Goal: Task Accomplishment & Management: Manage account settings

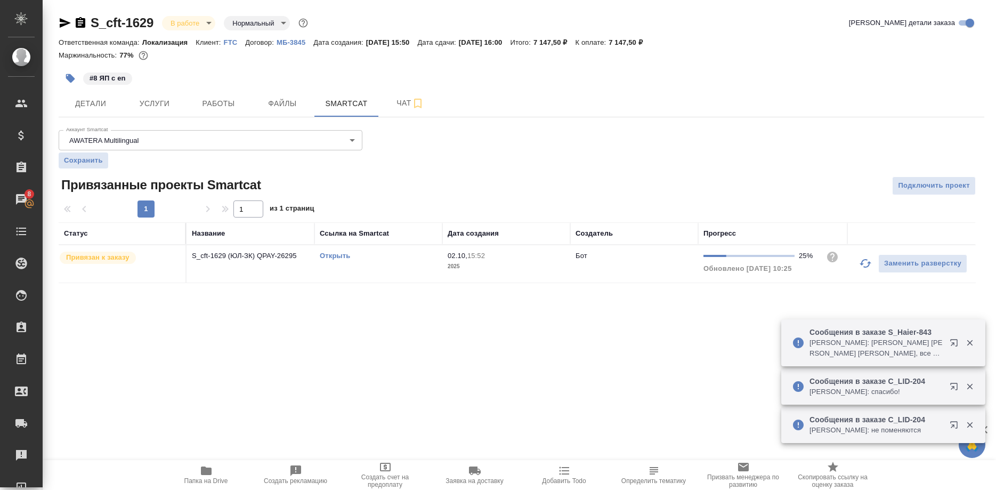
click at [334, 252] on div "Открыть" at bounding box center [378, 256] width 117 height 11
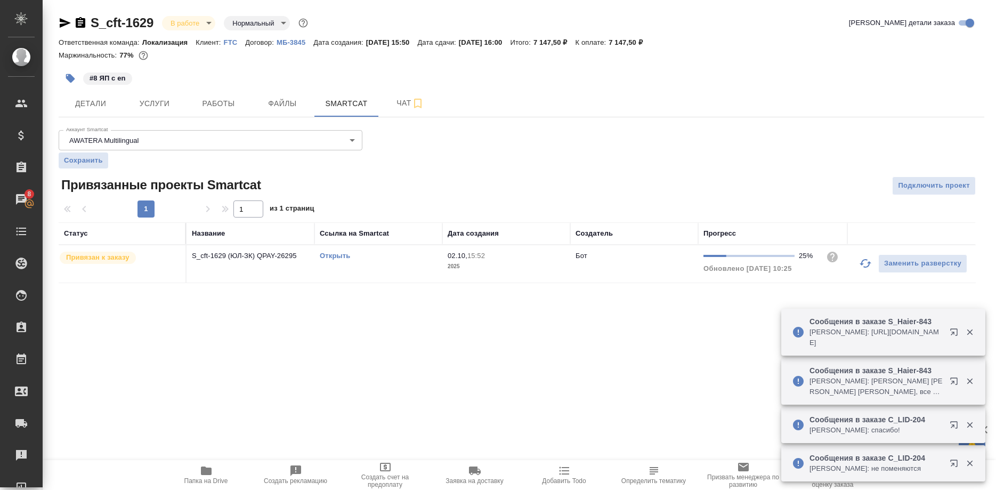
click at [337, 256] on link "Открыть" at bounding box center [335, 256] width 30 height 8
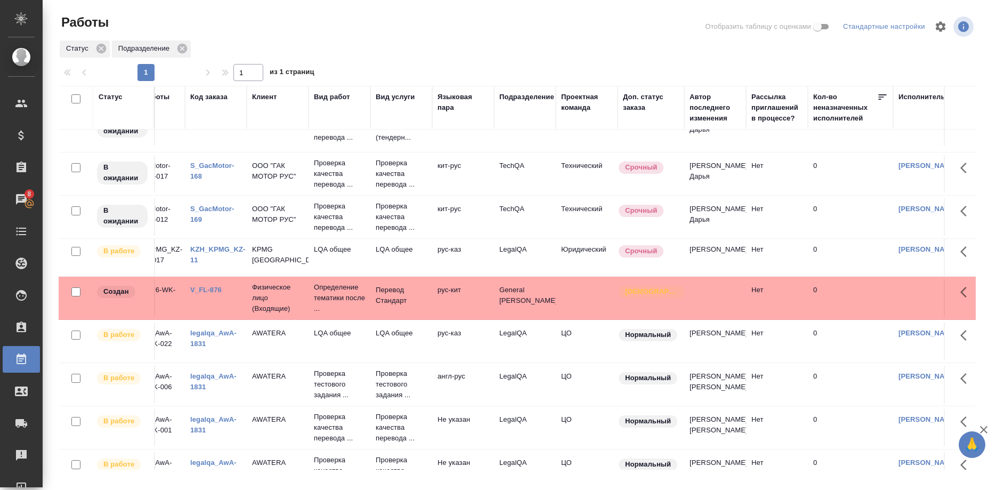
scroll to position [381, 0]
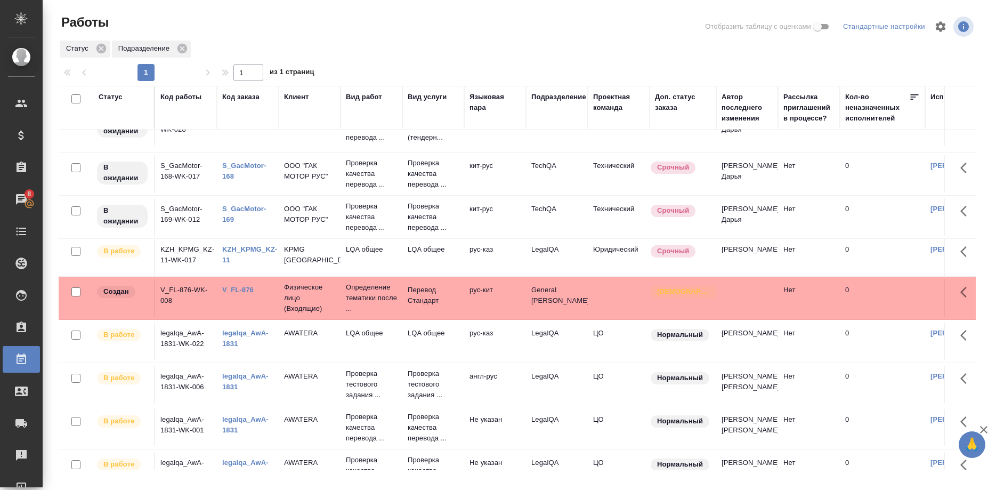
click at [226, 251] on link "KZH_KPMG_KZ-11" at bounding box center [249, 254] width 55 height 19
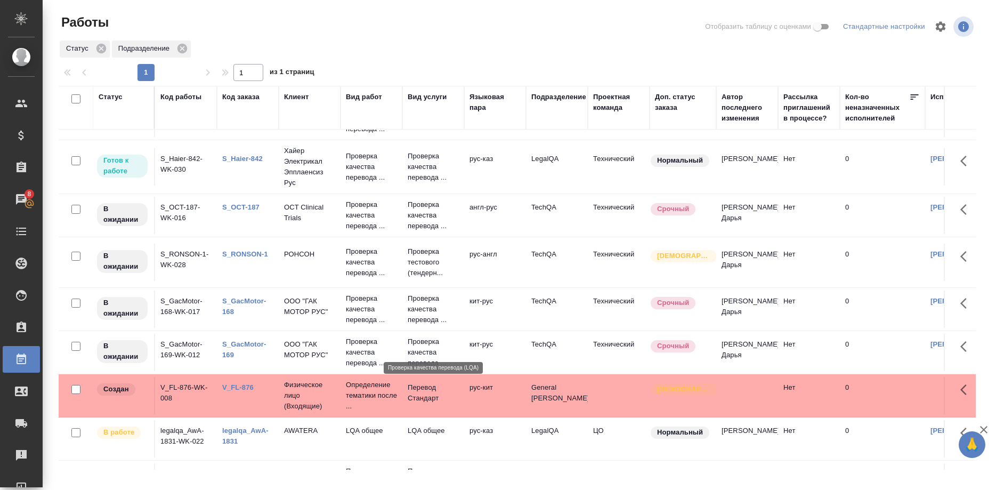
scroll to position [82, 0]
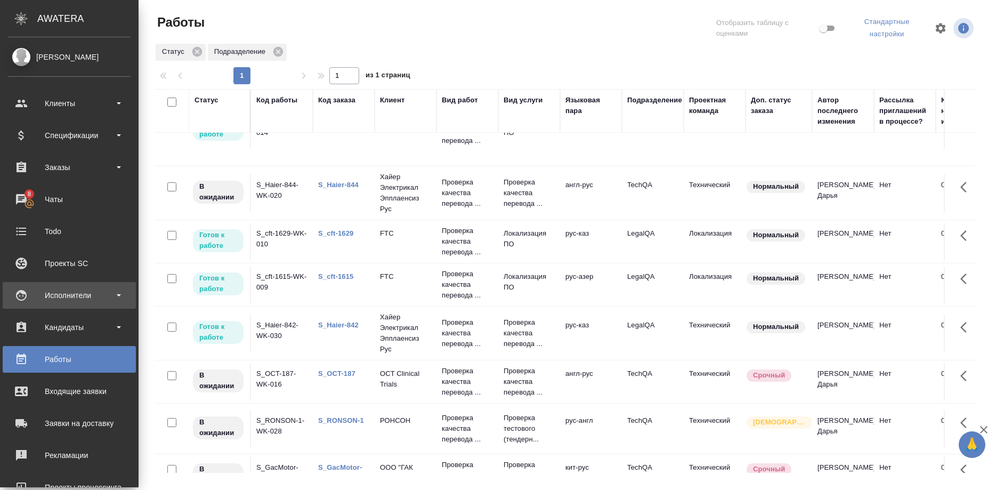
click at [55, 288] on div "Исполнители" at bounding box center [69, 295] width 123 height 16
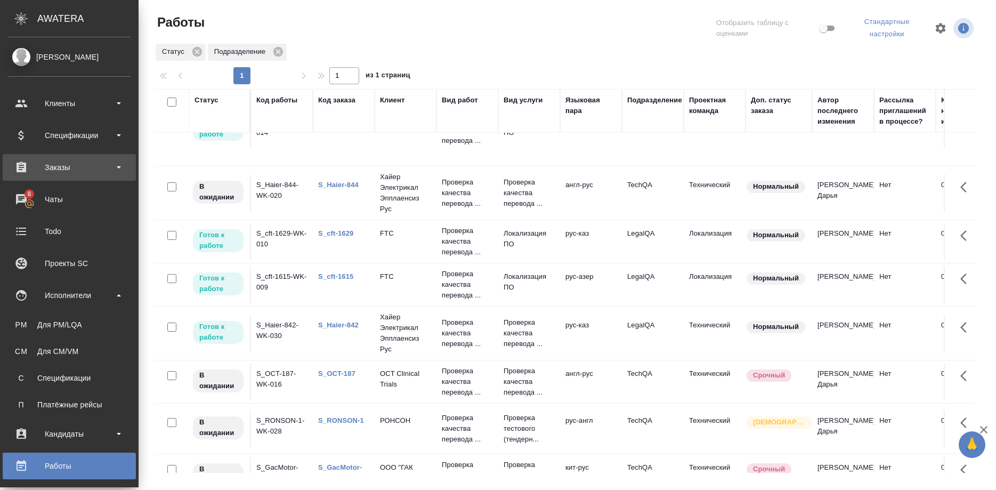
click at [68, 171] on div "Заказы" at bounding box center [69, 167] width 123 height 16
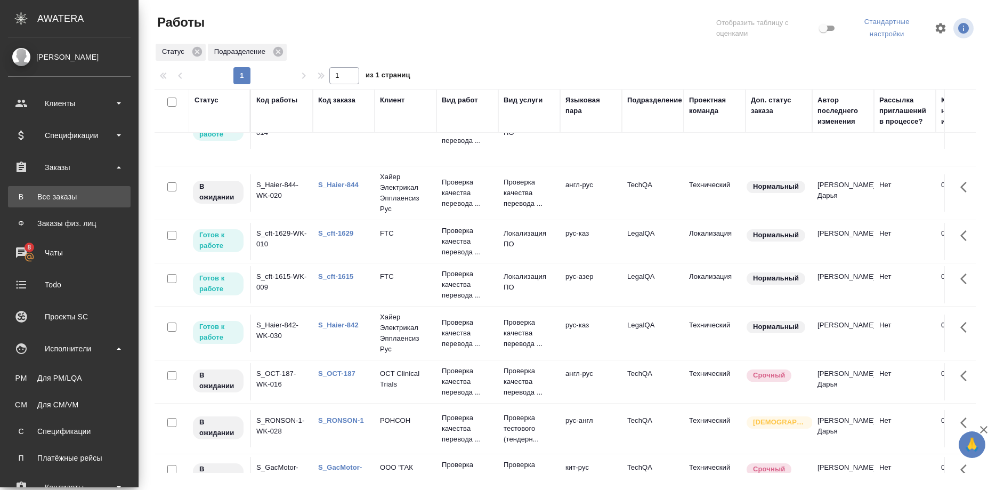
click at [66, 193] on div "Все заказы" at bounding box center [69, 196] width 112 height 11
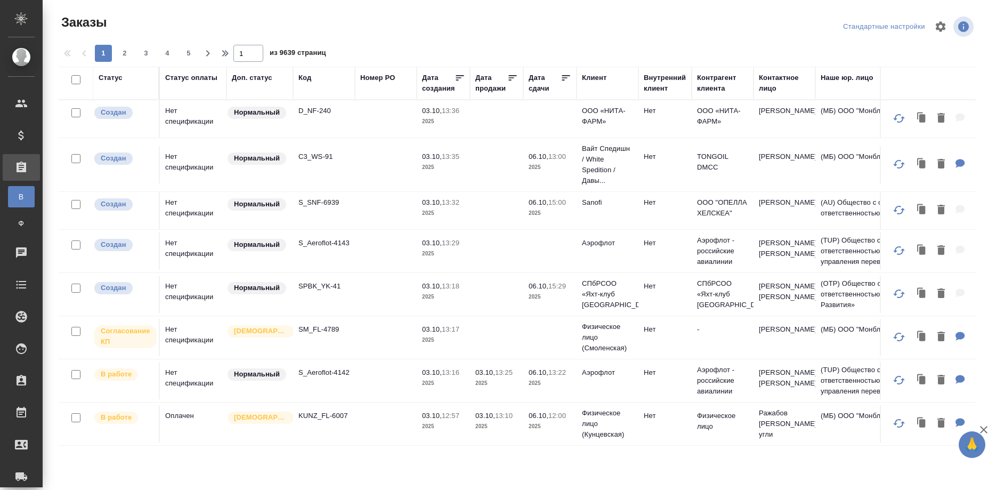
click at [302, 77] on div "Код" at bounding box center [305, 78] width 13 height 11
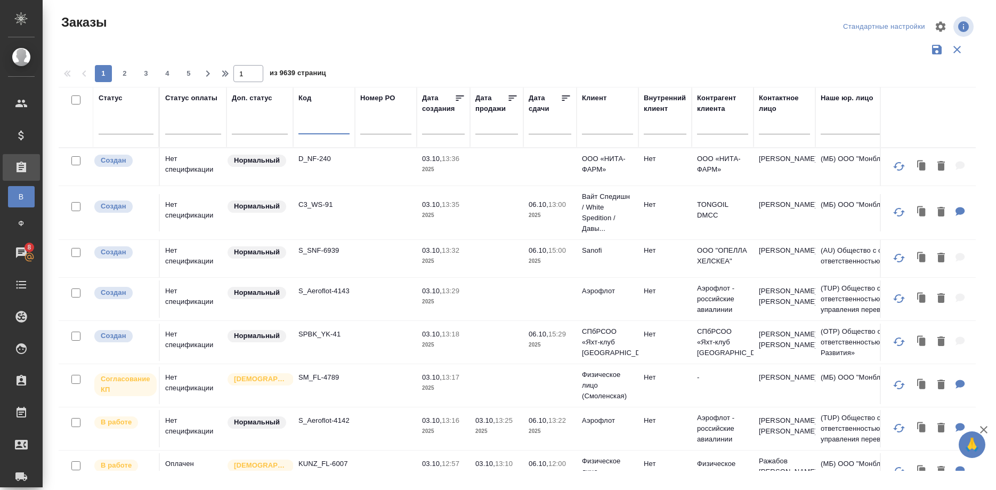
click at [312, 127] on input "text" at bounding box center [324, 127] width 51 height 13
type input "р"
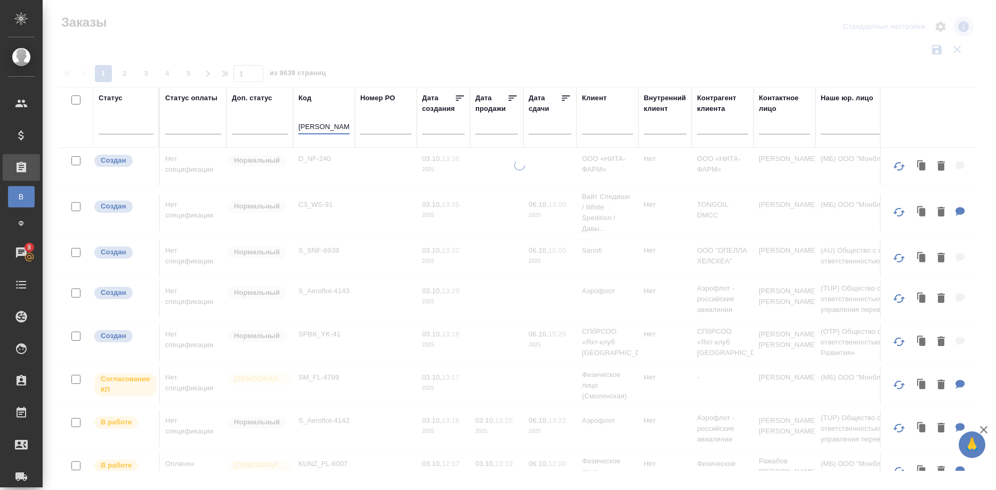
type input "hale"
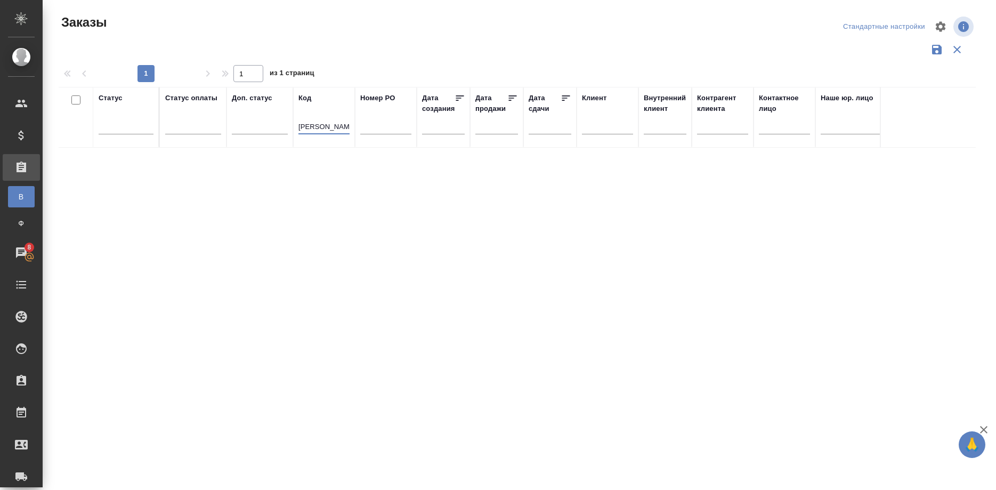
drag, startPoint x: 327, startPoint y: 124, endPoint x: 256, endPoint y: 127, distance: 70.4
click at [299, 127] on input "hale" at bounding box center [324, 127] width 51 height 13
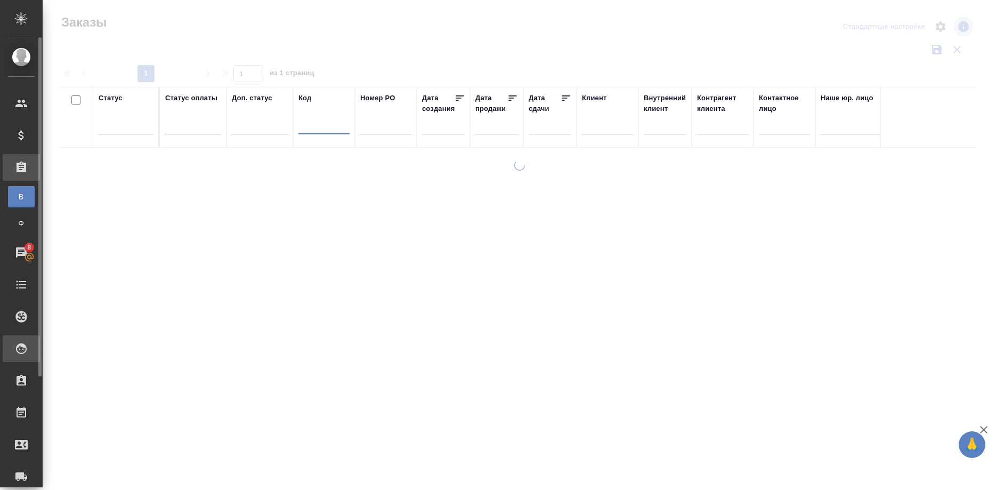
click at [40, 339] on div "Исполнители" at bounding box center [21, 348] width 37 height 27
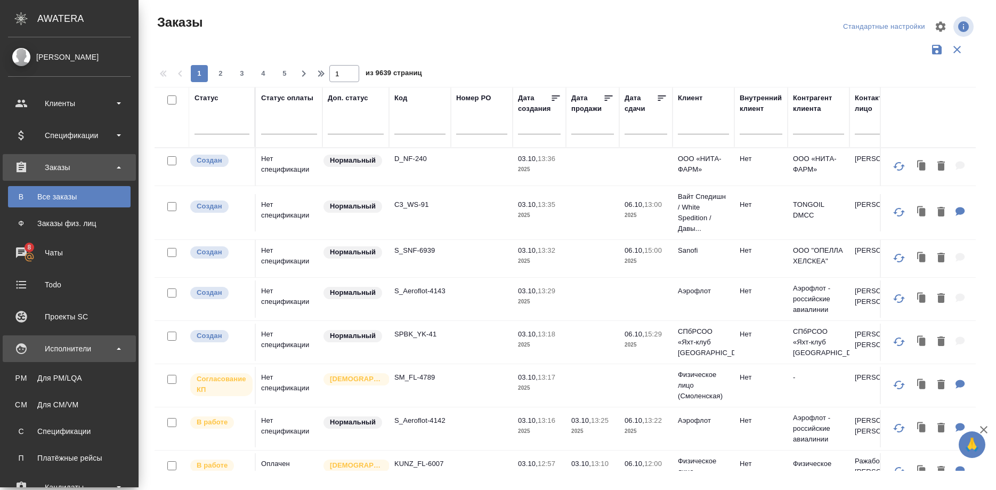
click at [67, 346] on div "Исполнители" at bounding box center [69, 349] width 123 height 16
click at [65, 351] on div "Исполнители" at bounding box center [69, 349] width 123 height 16
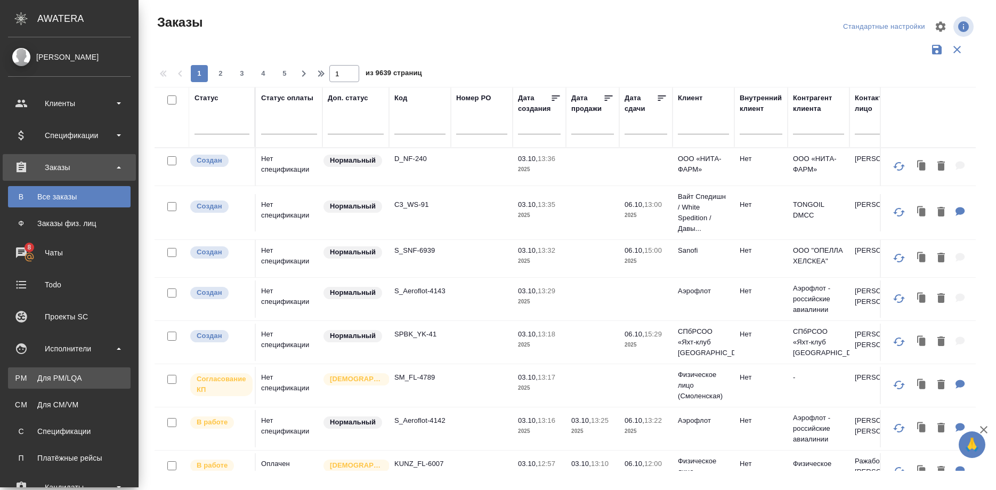
click at [65, 373] on div "Для PM/LQA" at bounding box center [69, 378] width 112 height 11
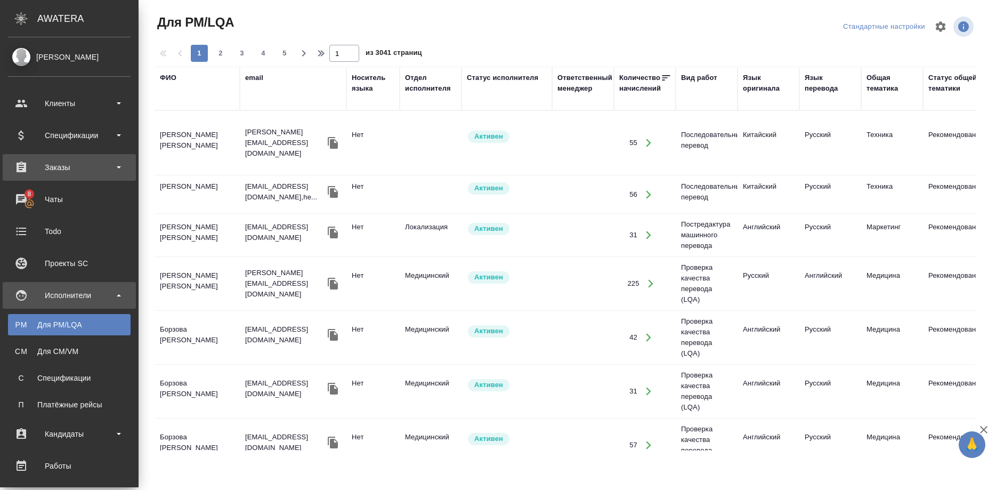
click at [46, 166] on div "Заказы" at bounding box center [69, 167] width 123 height 16
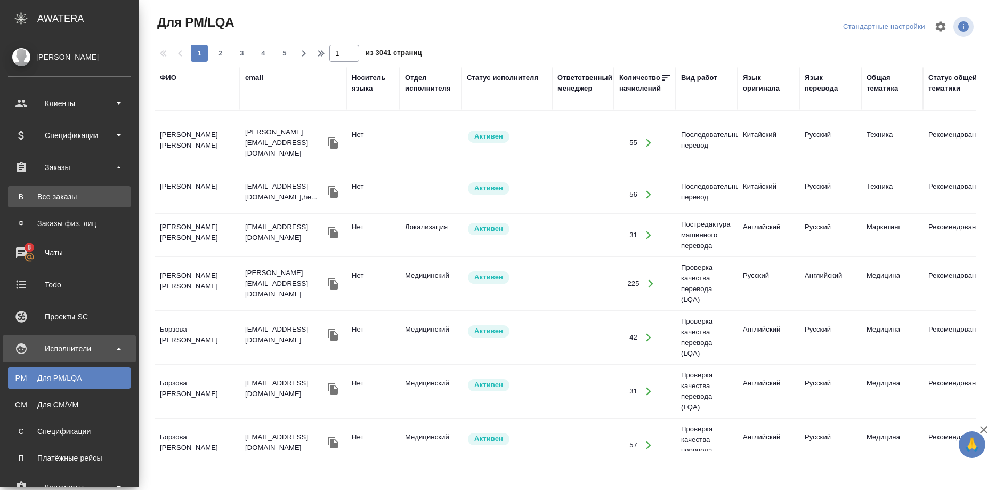
click at [50, 197] on div "Все заказы" at bounding box center [69, 196] width 112 height 11
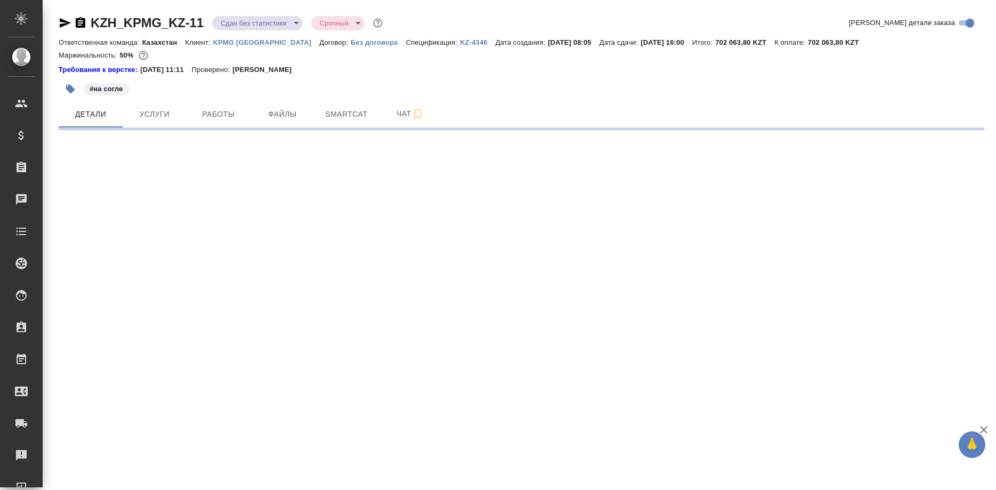
select select "RU"
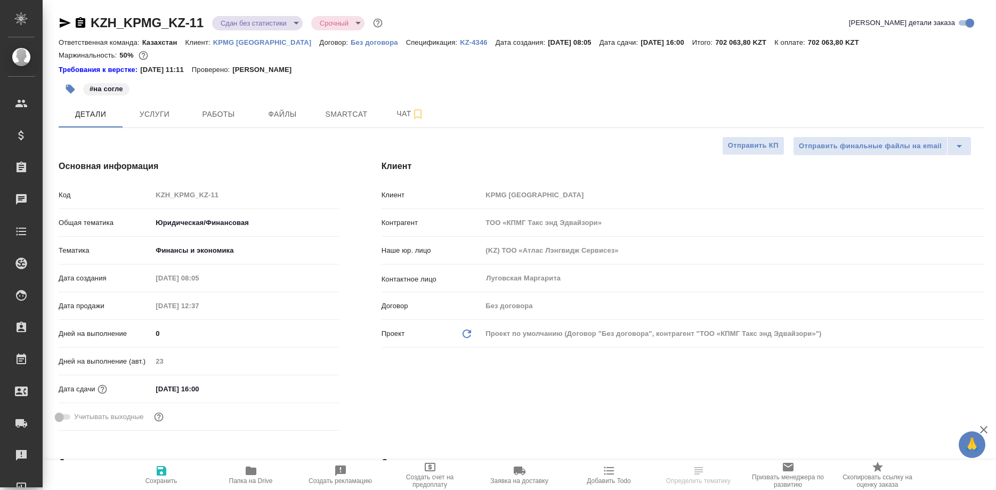
type textarea "x"
type input "[PERSON_NAME]"
click at [221, 119] on span "Работы" at bounding box center [218, 114] width 51 height 13
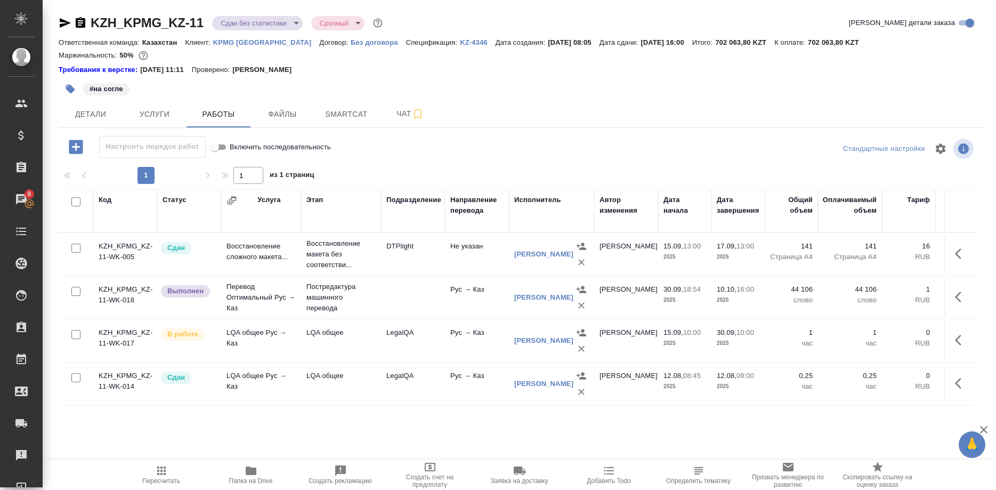
click at [159, 474] on icon "button" at bounding box center [161, 470] width 13 height 13
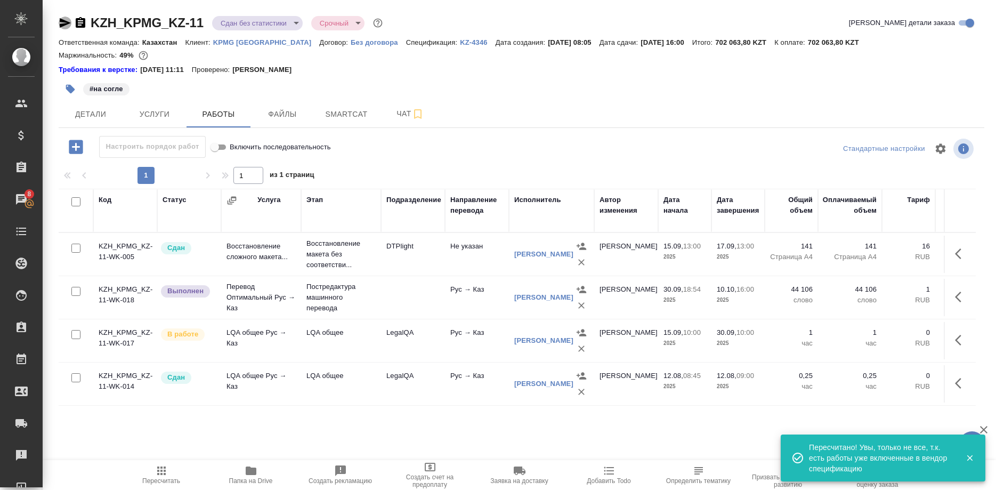
click at [62, 25] on icon "button" at bounding box center [65, 23] width 11 height 10
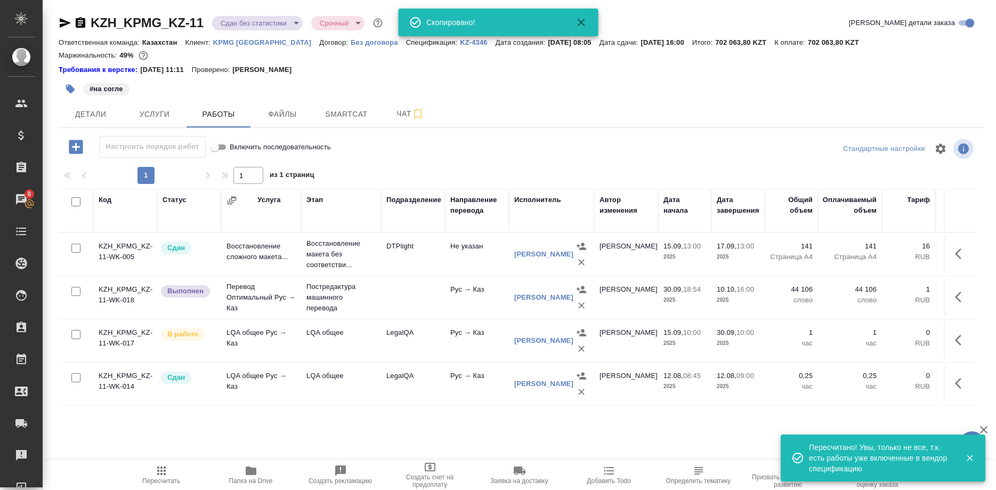
click at [857, 104] on div "Детали Услуги Работы Файлы Smartcat Чат" at bounding box center [522, 114] width 926 height 27
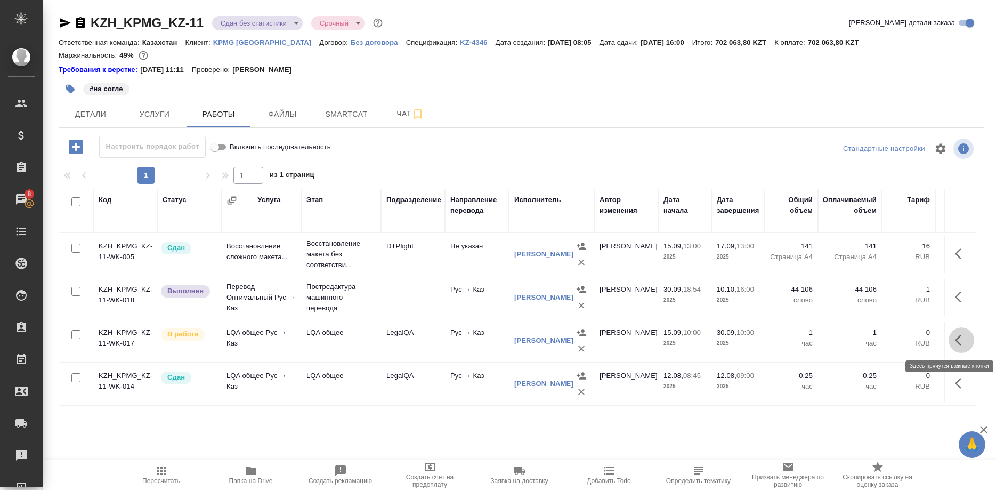
click at [954, 341] on button "button" at bounding box center [962, 340] width 26 height 26
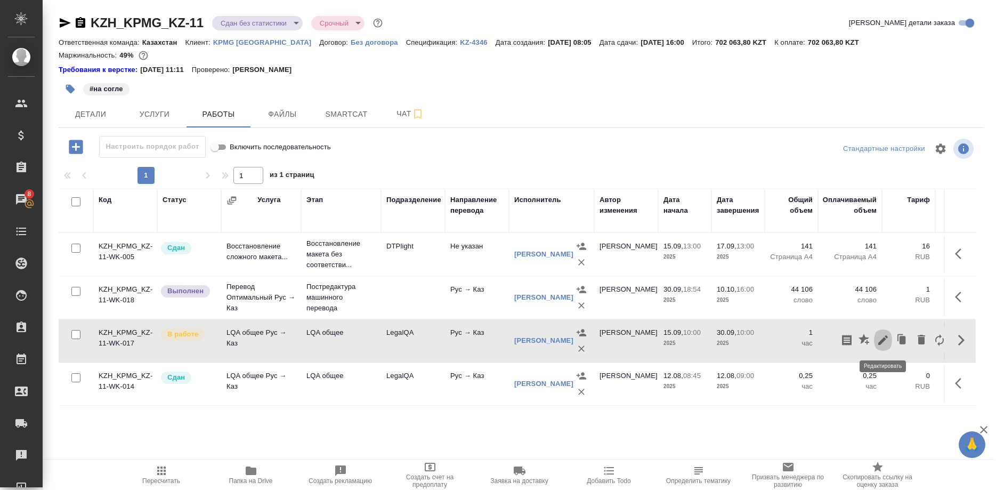
click at [881, 334] on button "button" at bounding box center [883, 340] width 18 height 26
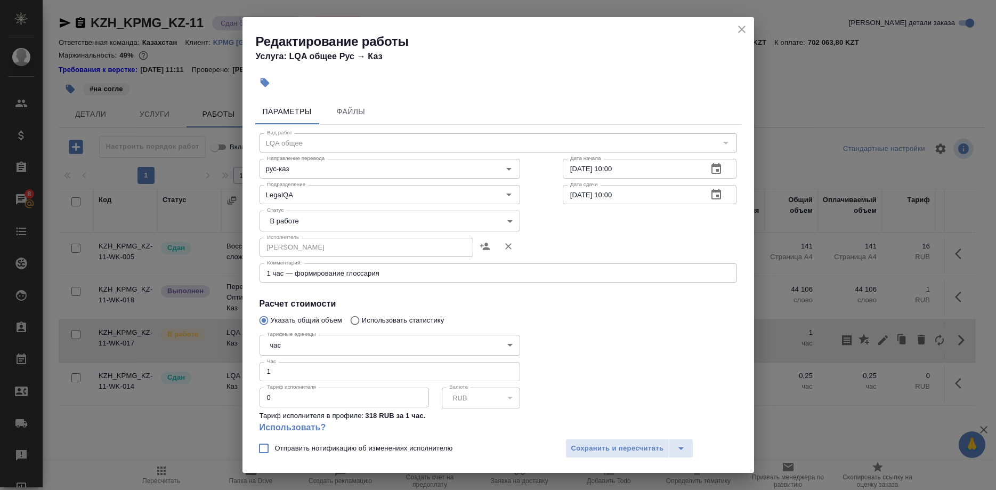
click at [459, 221] on body "🙏 .cls-1 fill:#fff; AWATERA Shirina Sabina Клиенты Спецификации Заказы 8 Чаты T…" at bounding box center [498, 245] width 996 height 490
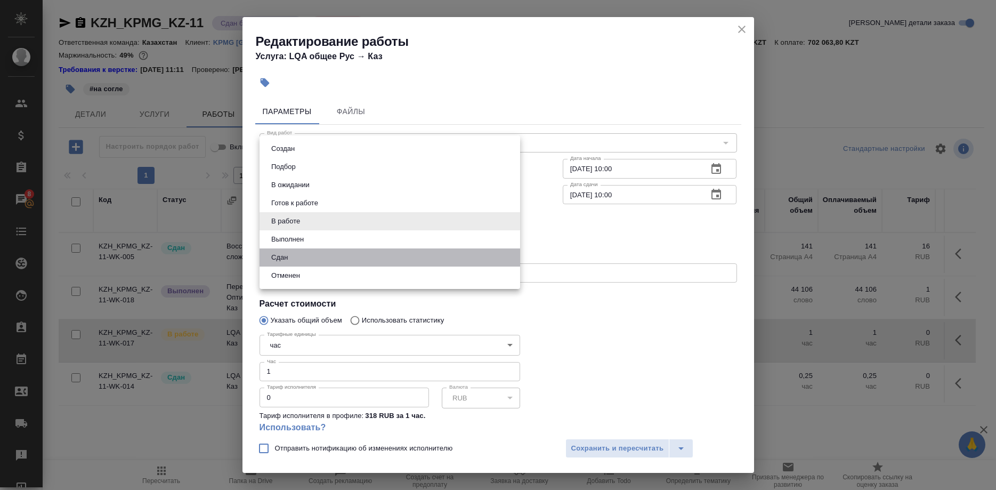
click at [311, 255] on li "Сдан" at bounding box center [390, 257] width 261 height 18
type input "closed"
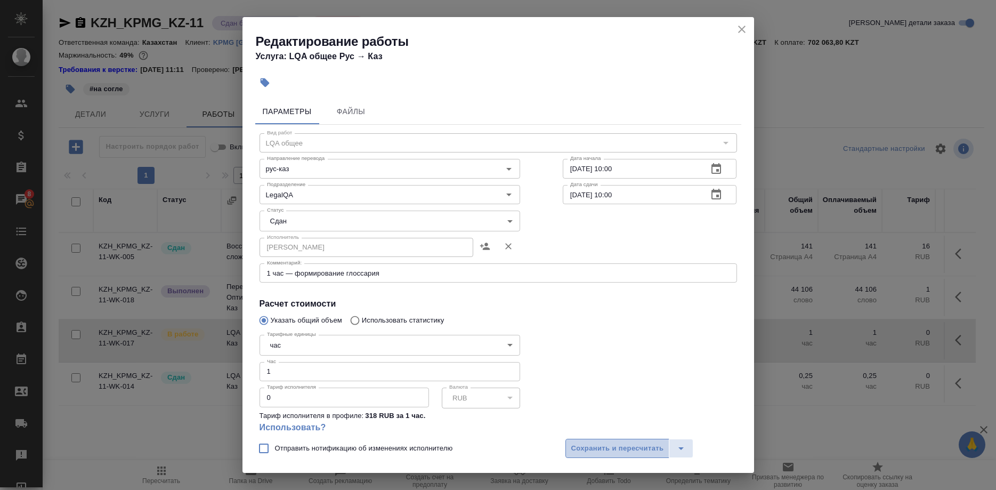
click at [582, 443] on span "Сохранить и пересчитать" at bounding box center [618, 448] width 93 height 12
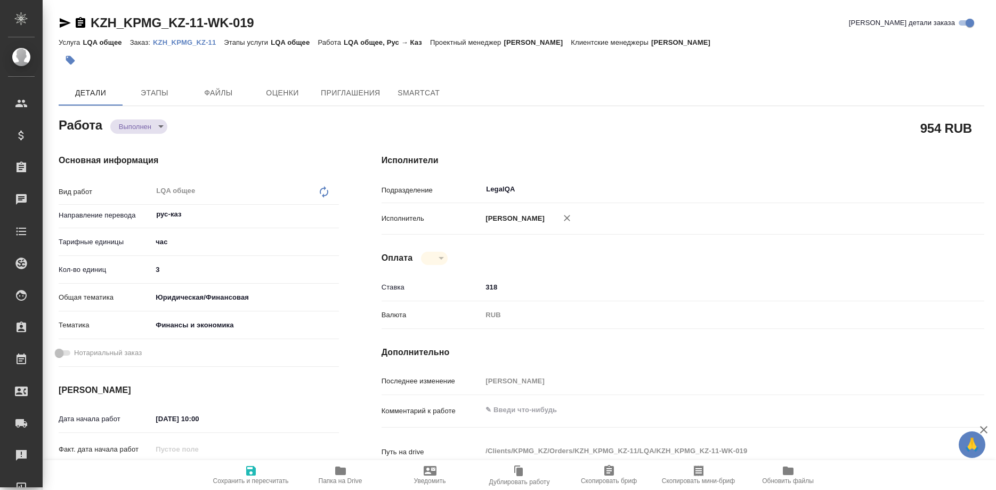
type textarea "x"
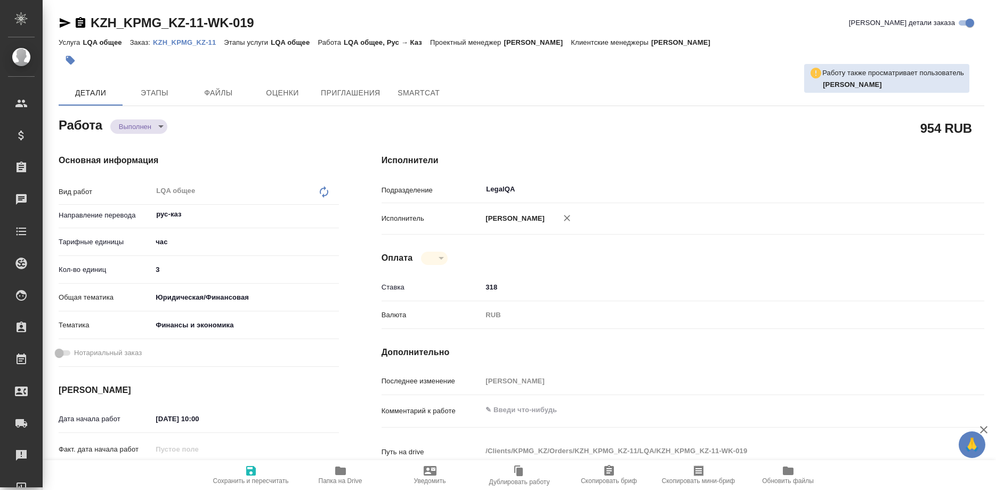
type textarea "x"
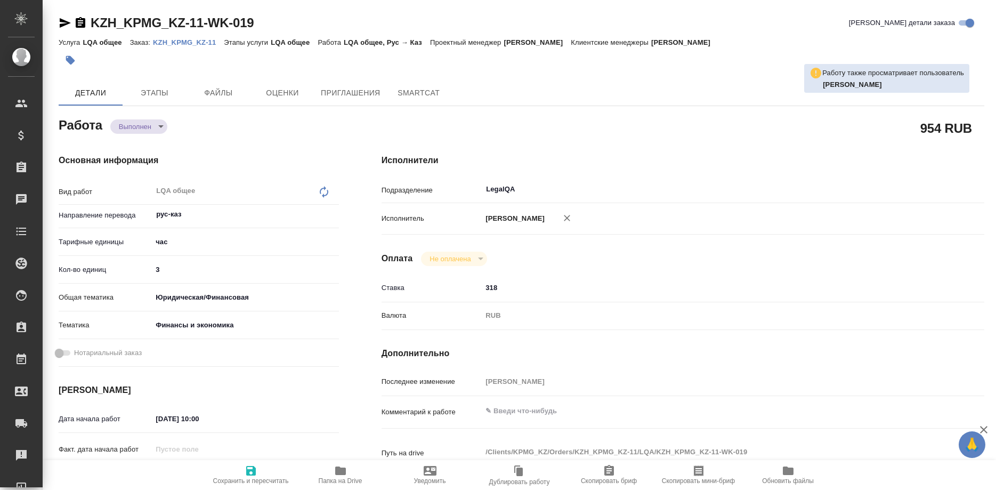
type textarea "x"
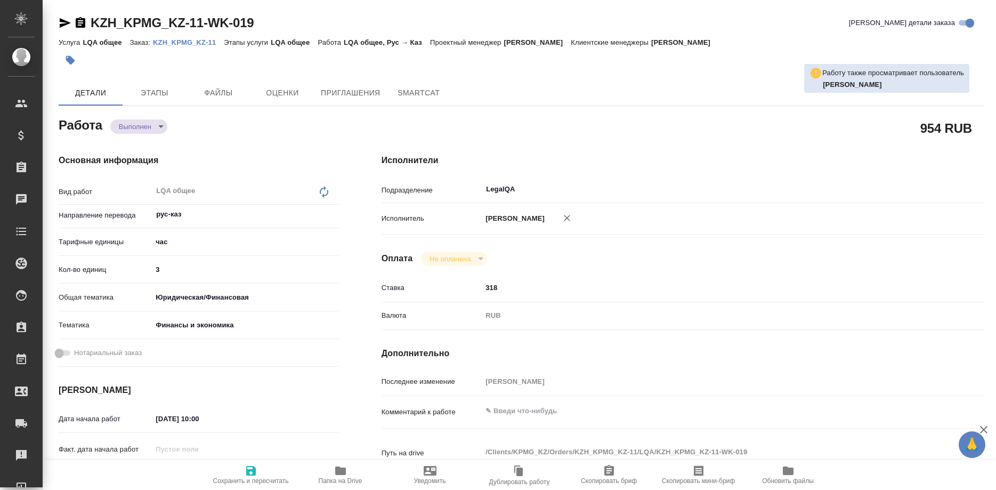
type textarea "x"
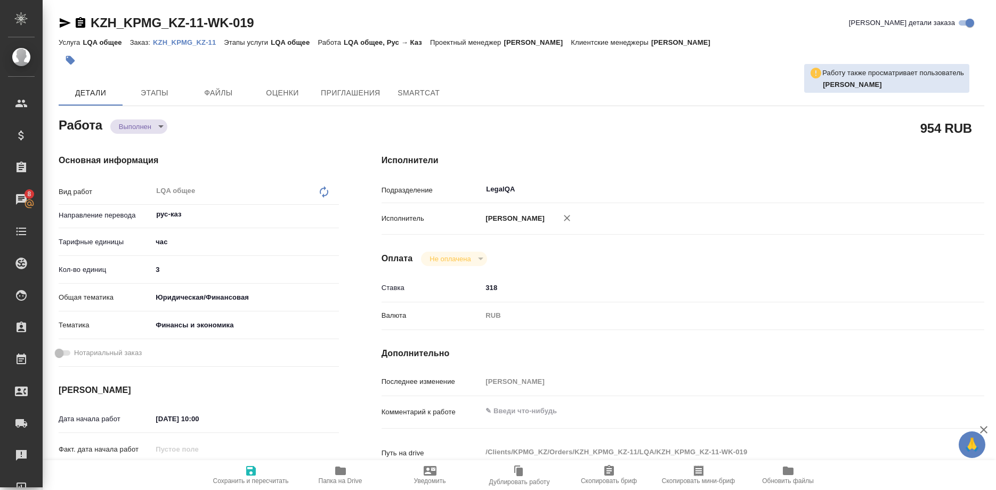
click at [905, 230] on div "Исполнитель Ширина Сабина Даулетбековна" at bounding box center [683, 222] width 603 height 31
click at [193, 42] on p "KZH_KPMG_KZ-11" at bounding box center [188, 42] width 71 height 8
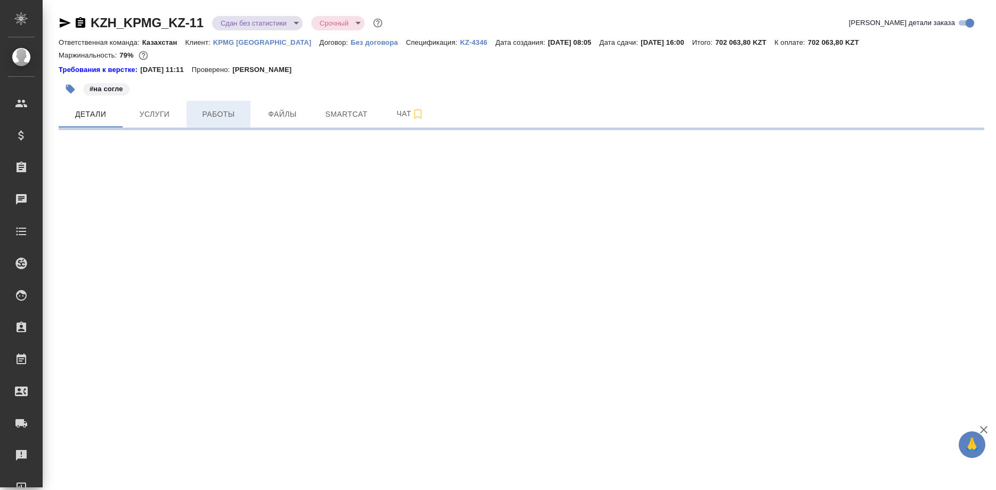
select select "RU"
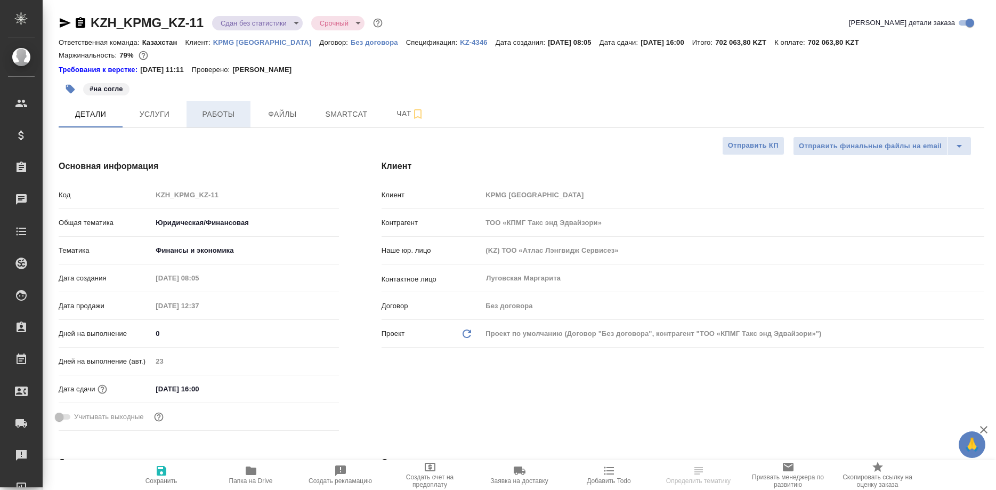
type textarea "x"
click at [221, 114] on span "Работы" at bounding box center [218, 114] width 51 height 13
click at [215, 115] on span "Работы" at bounding box center [218, 114] width 51 height 13
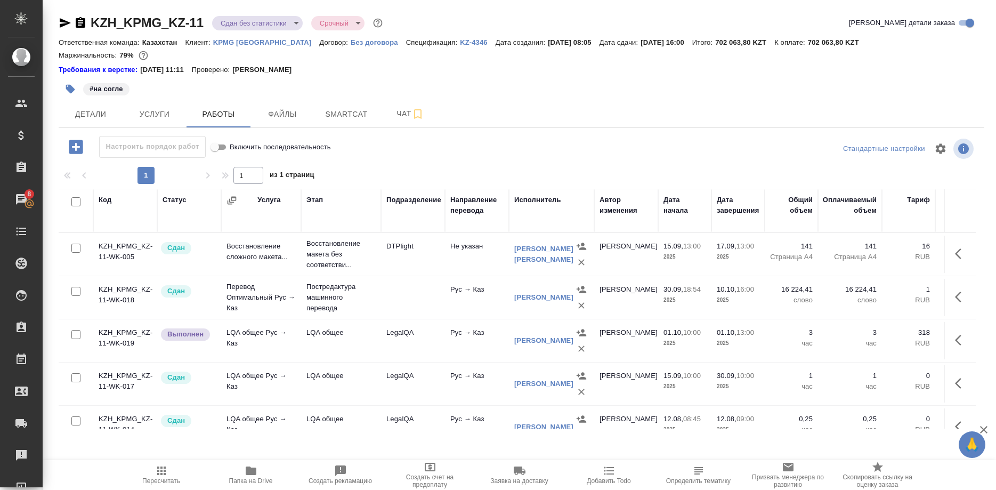
scroll to position [20, 0]
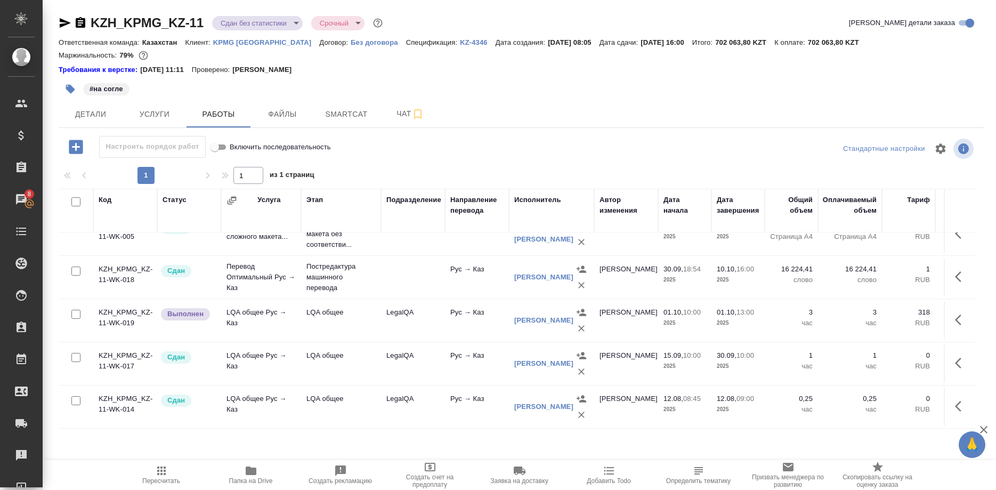
click at [157, 476] on icon "button" at bounding box center [161, 470] width 13 height 13
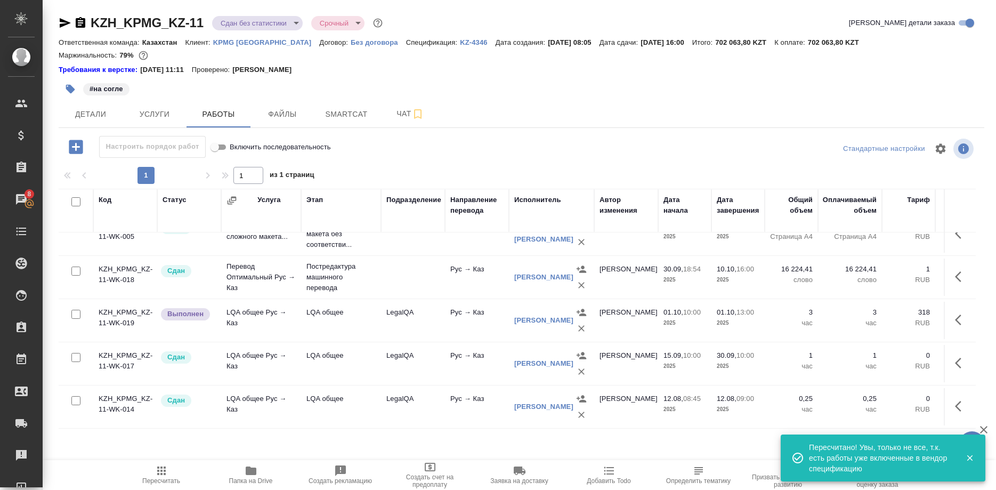
click at [886, 102] on div "Детали Услуги Работы Файлы Smartcat Чат" at bounding box center [522, 114] width 926 height 27
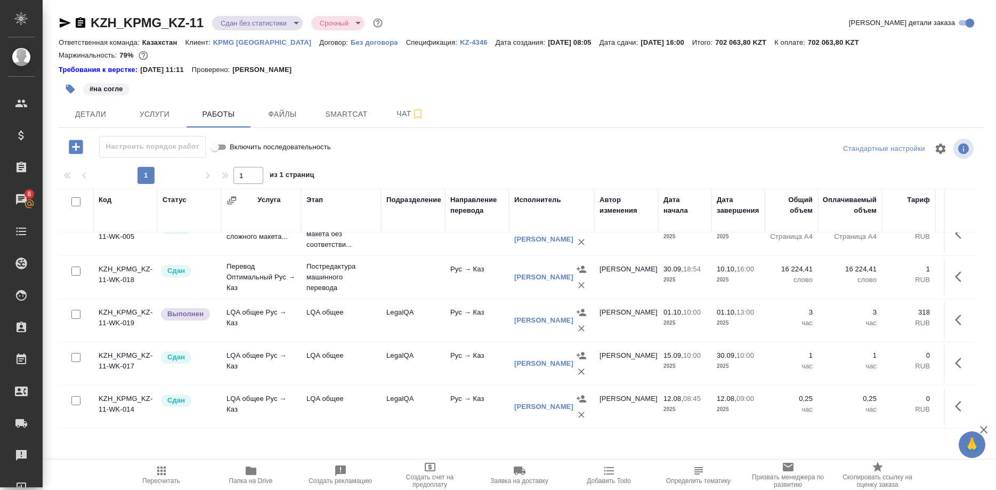
scroll to position [0, 0]
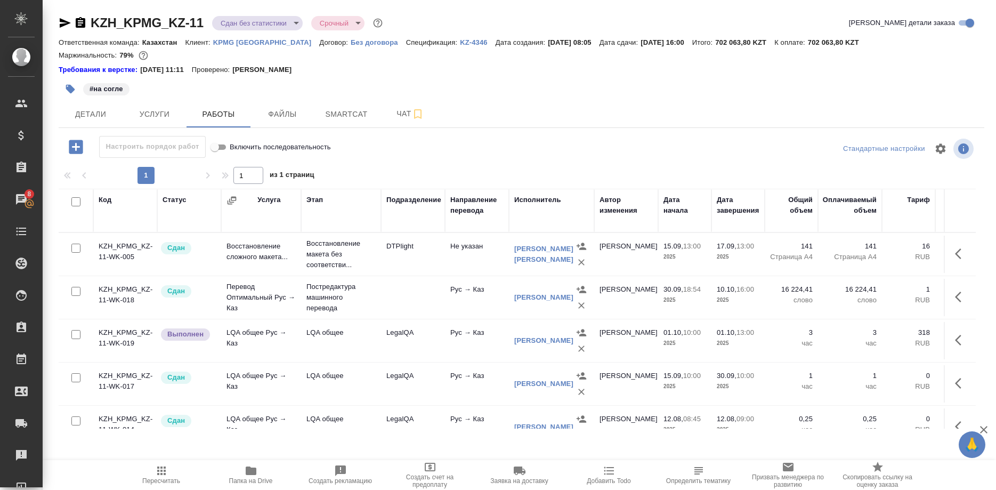
click at [864, 121] on div "Детали Услуги Работы Файлы Smartcat Чат" at bounding box center [522, 114] width 926 height 27
click at [872, 105] on div "Детали Услуги Работы Файлы Smartcat Чат" at bounding box center [522, 114] width 926 height 27
click at [194, 89] on div "#на согле" at bounding box center [367, 88] width 617 height 23
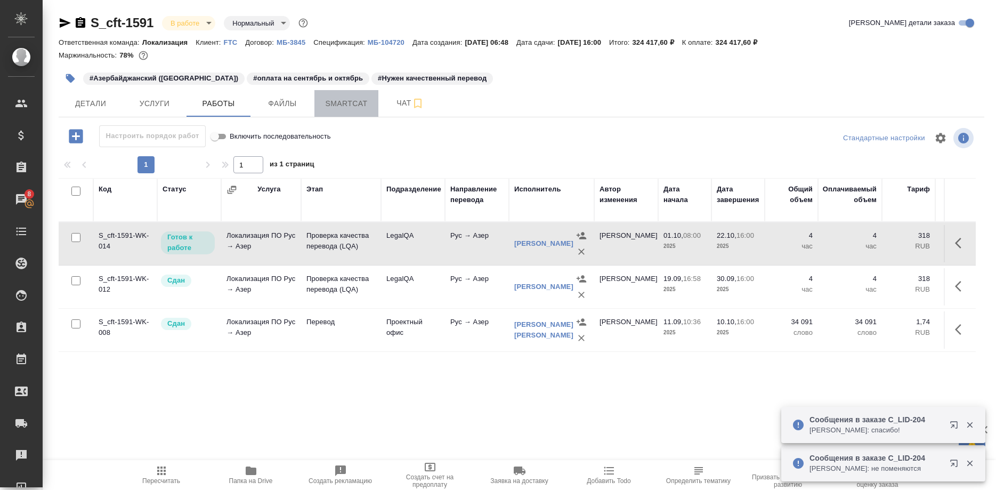
click at [358, 95] on button "Smartcat" at bounding box center [347, 103] width 64 height 27
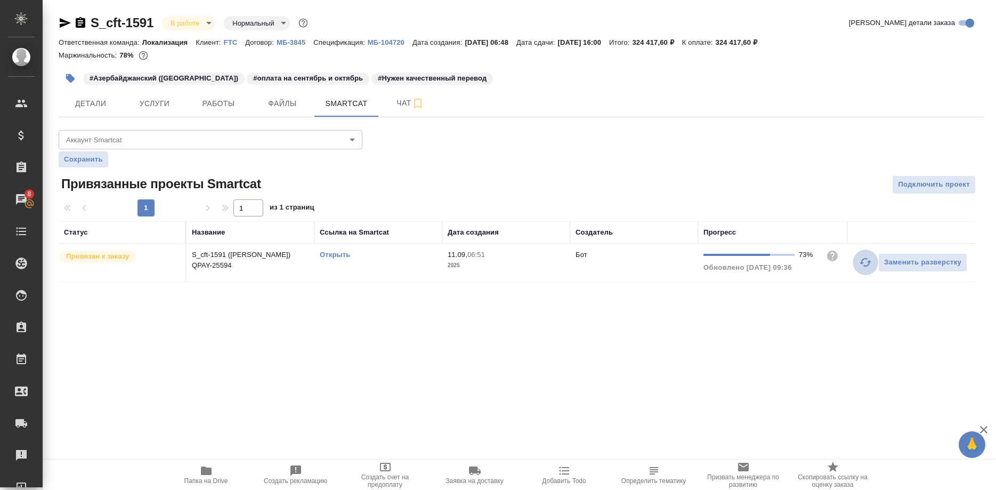
click at [855, 262] on button "button" at bounding box center [866, 263] width 26 height 26
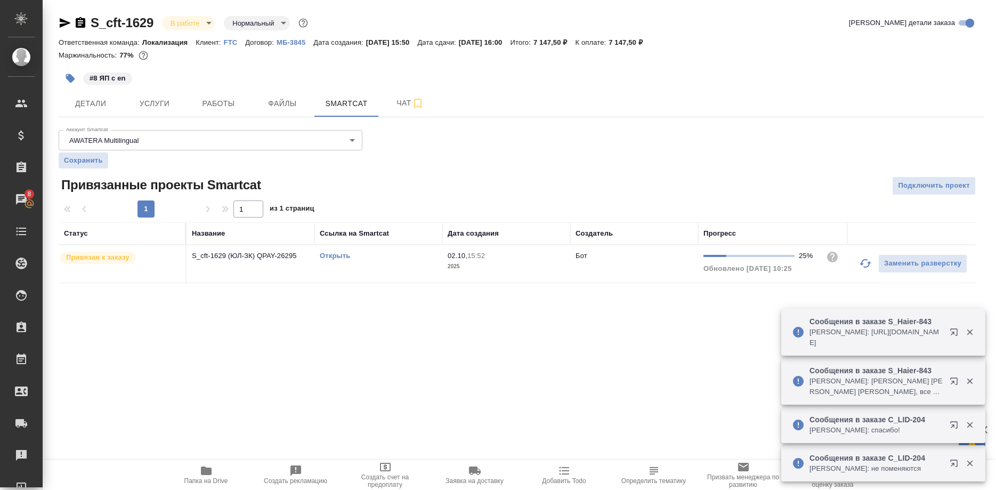
click at [858, 265] on button "button" at bounding box center [866, 264] width 26 height 26
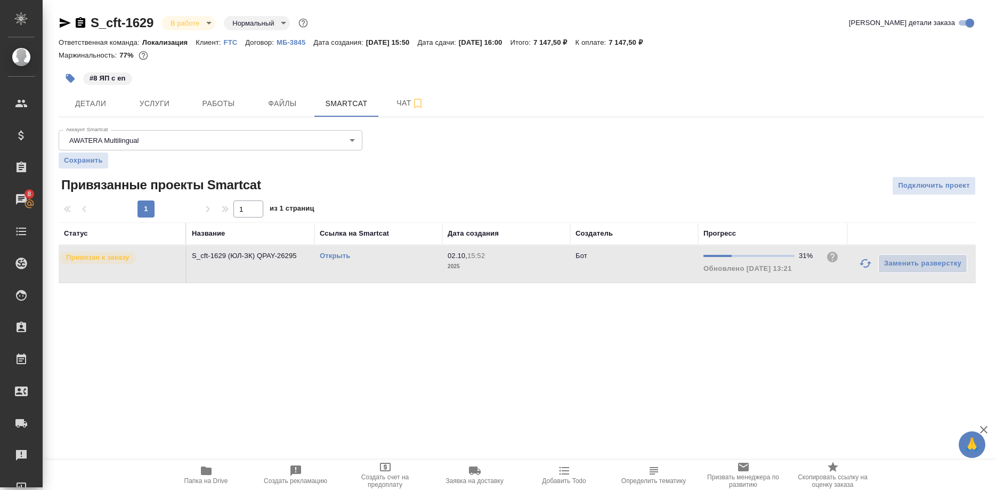
click at [339, 256] on link "Открыть" at bounding box center [335, 256] width 30 height 8
click at [325, 255] on link "Открыть" at bounding box center [335, 256] width 30 height 8
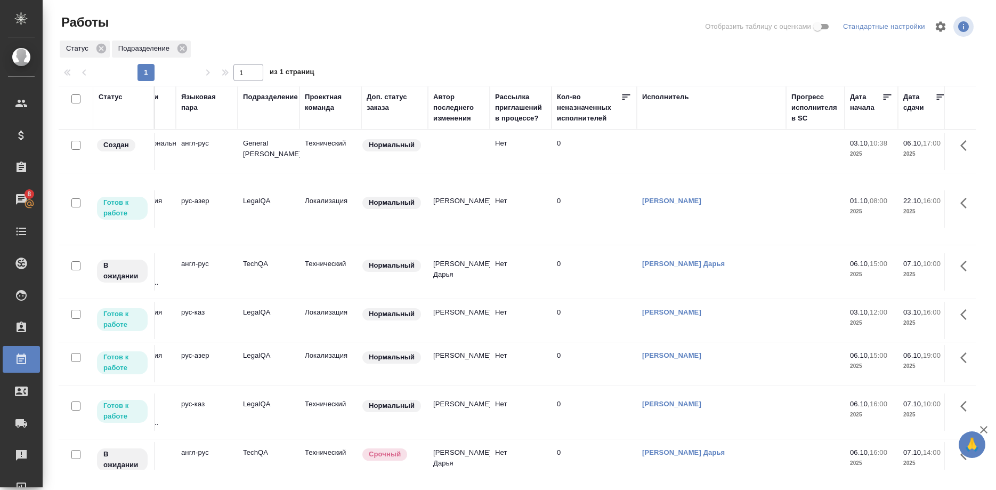
scroll to position [0, 317]
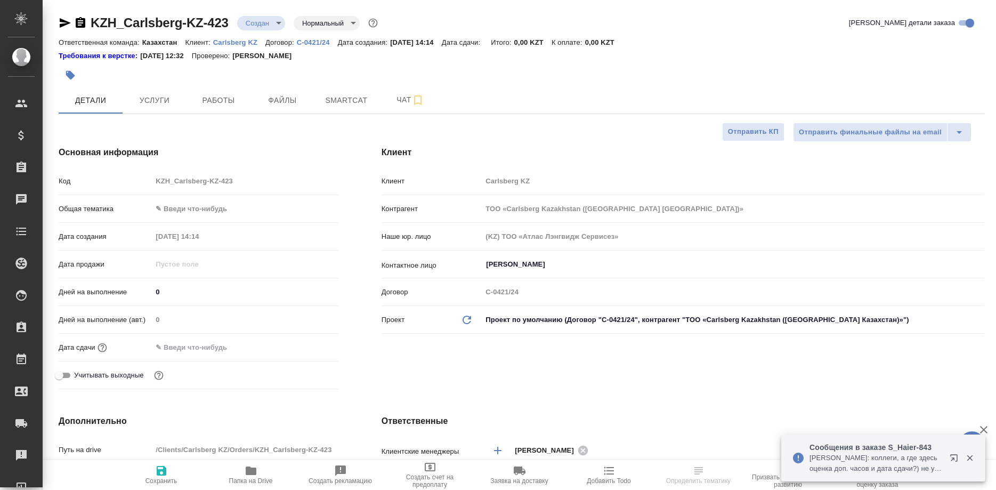
select select "RU"
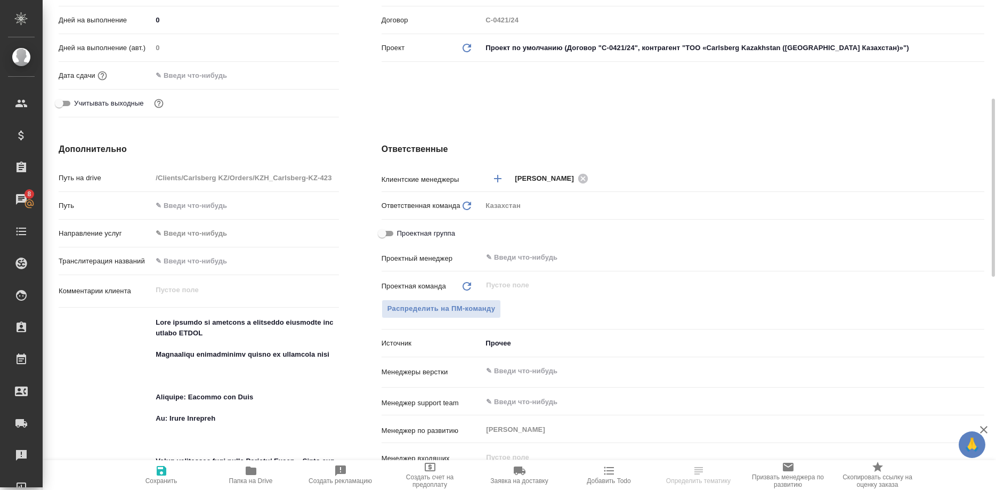
scroll to position [326, 0]
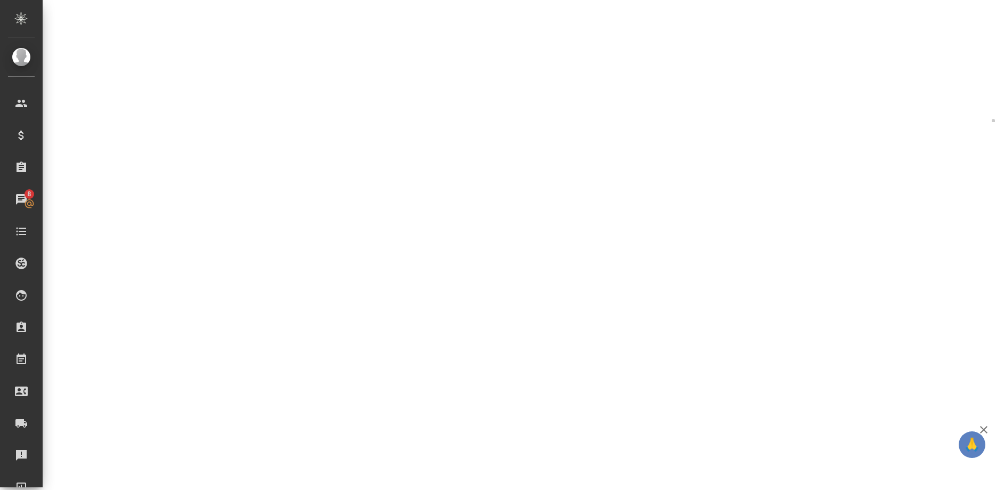
select select "RU"
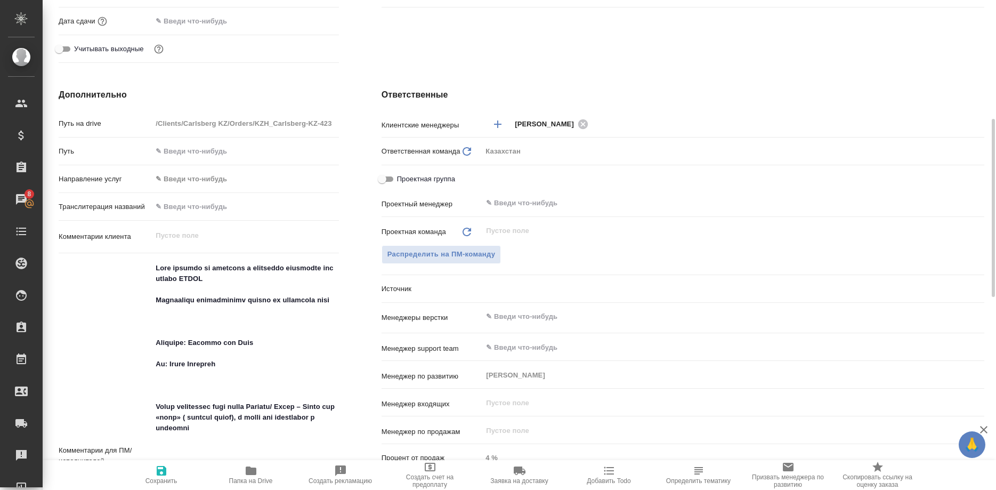
type textarea "x"
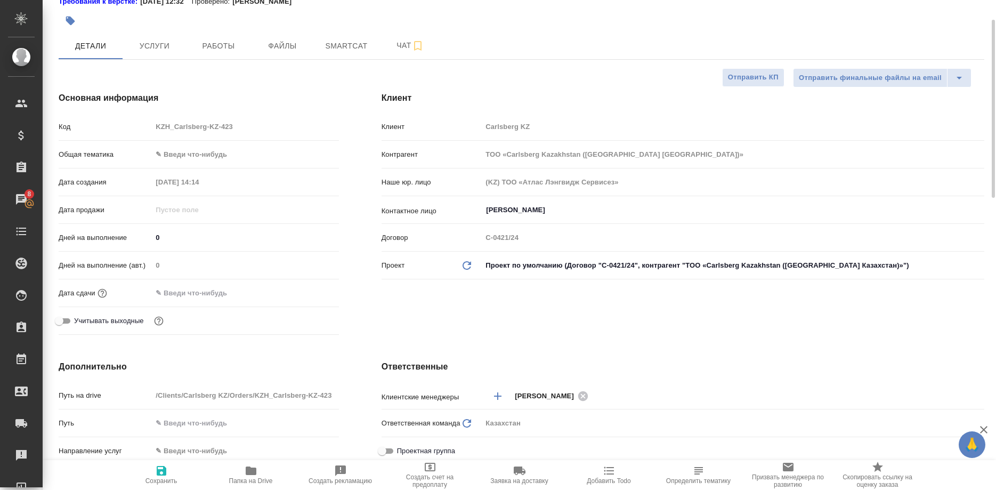
scroll to position [0, 0]
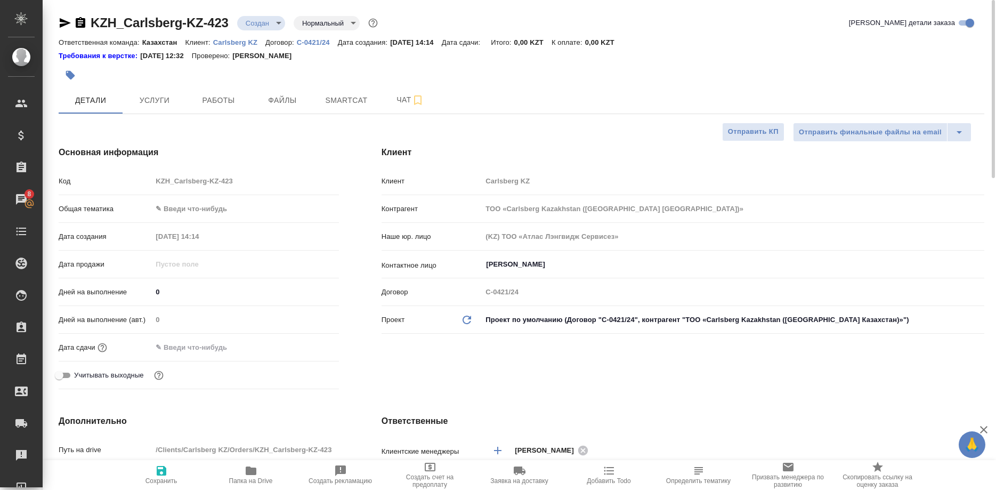
type textarea "x"
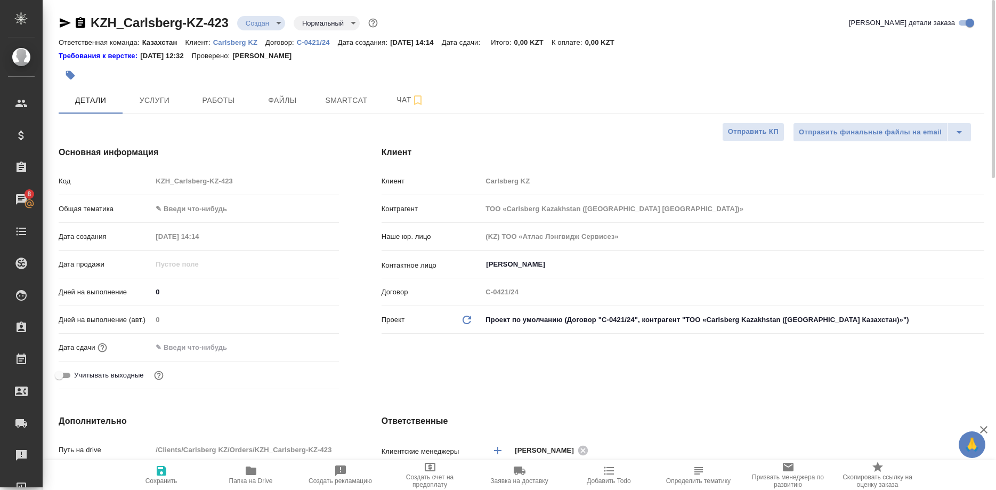
type textarea "x"
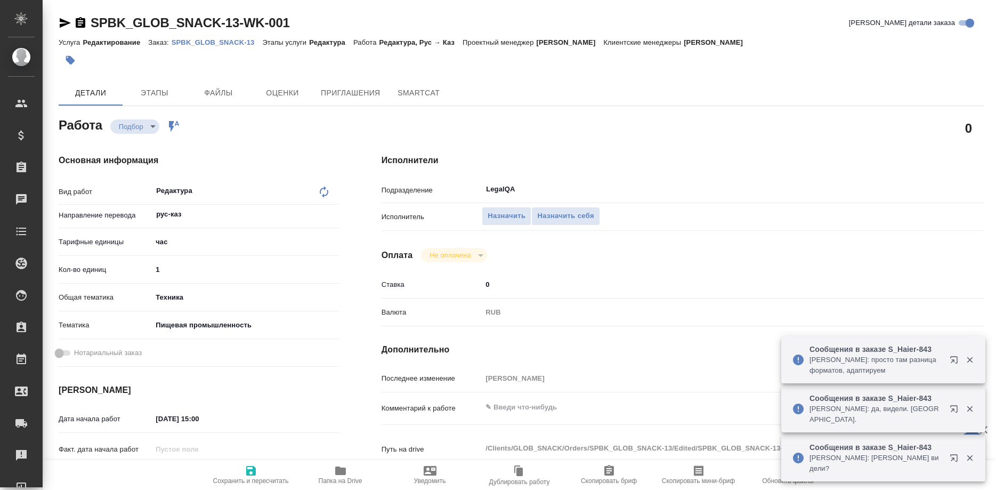
type textarea "x"
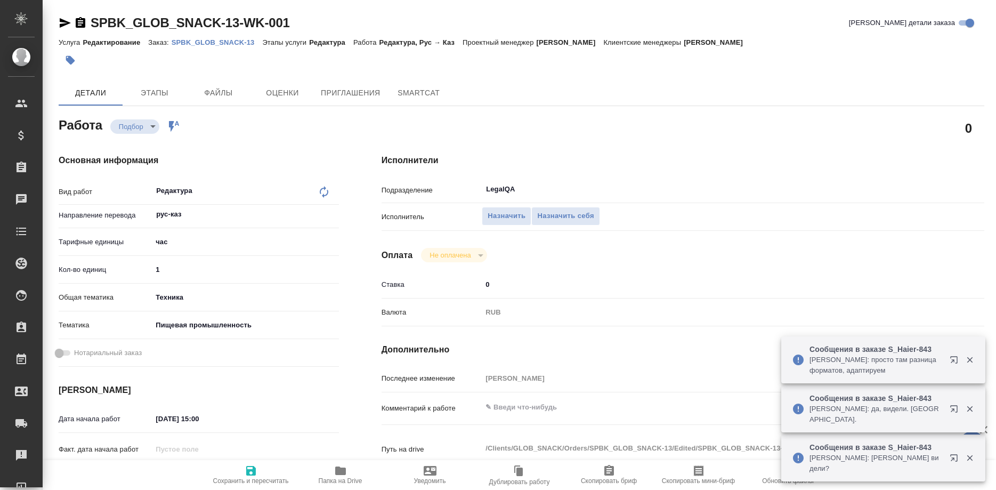
type textarea "x"
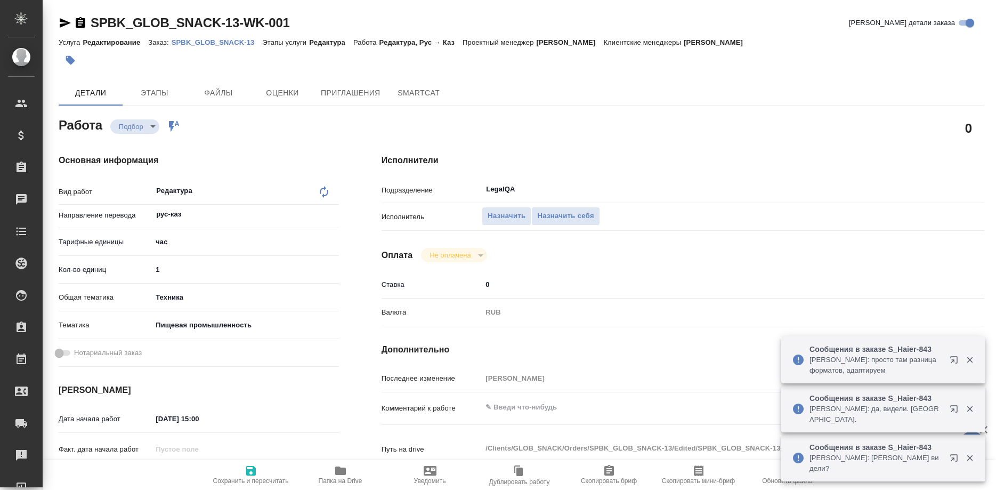
type textarea "x"
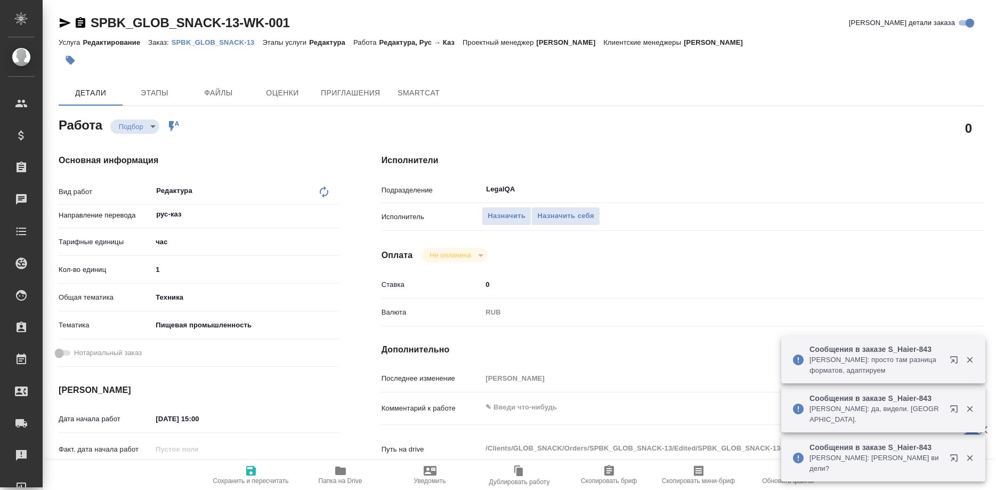
type textarea "x"
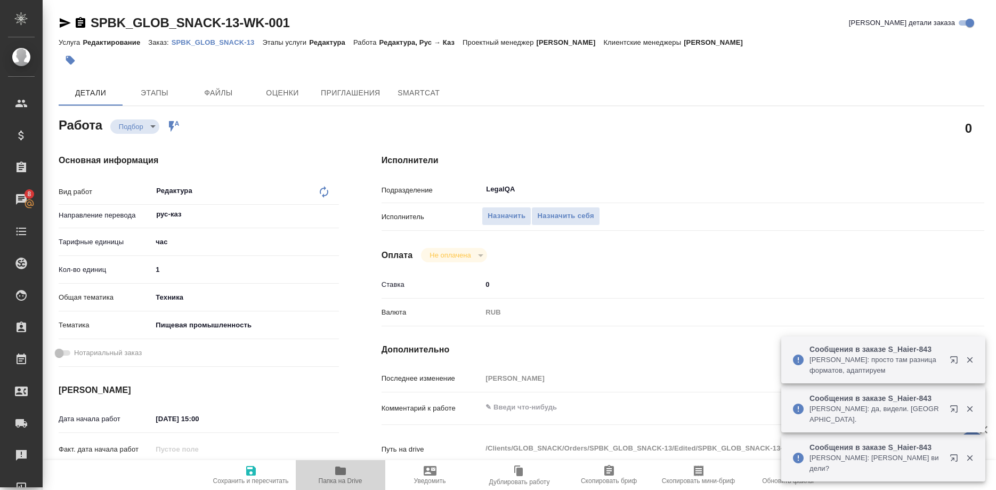
click at [347, 478] on span "Папка на Drive" at bounding box center [341, 480] width 44 height 7
click at [240, 40] on p "SPBK_GLOB_SNACK-13" at bounding box center [217, 42] width 91 height 8
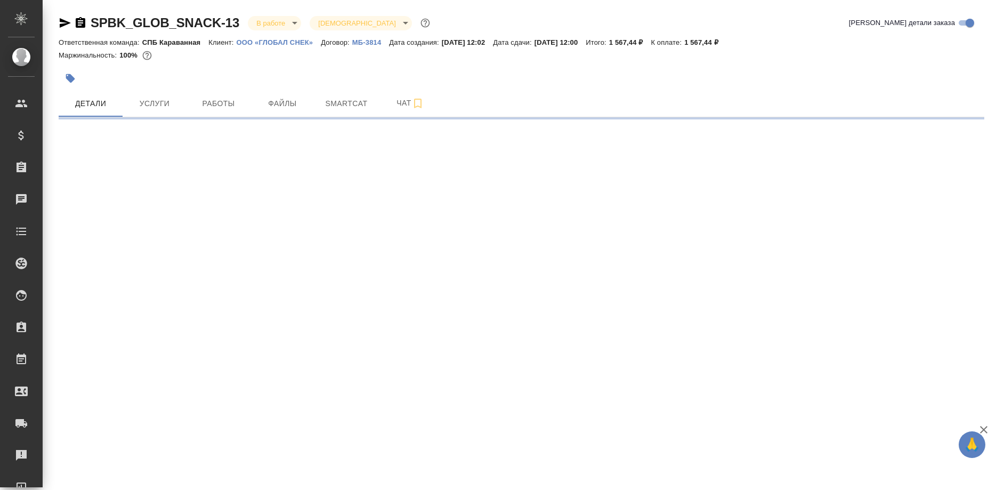
select select "RU"
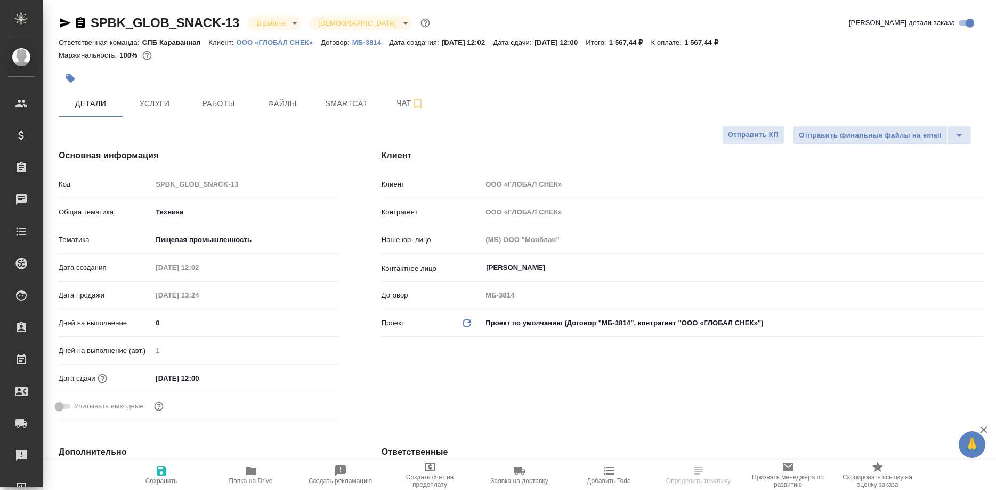
type textarea "x"
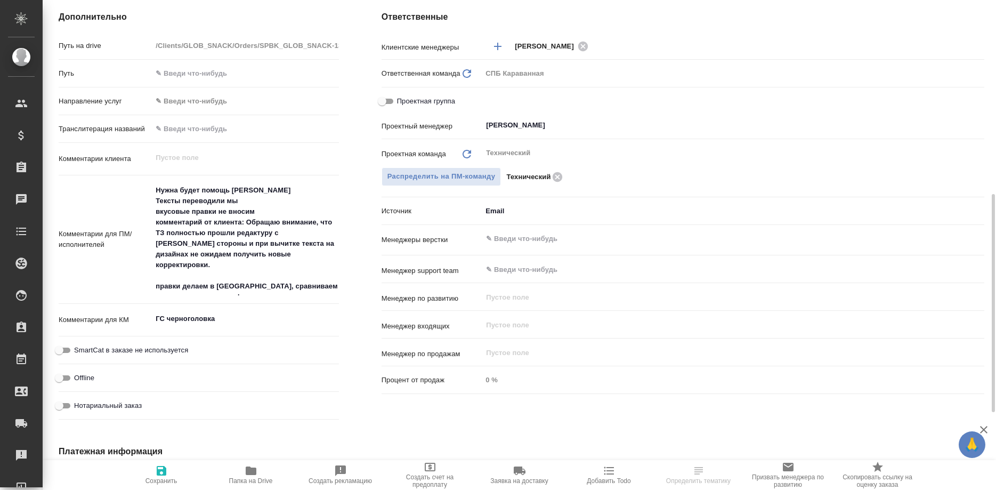
scroll to position [489, 0]
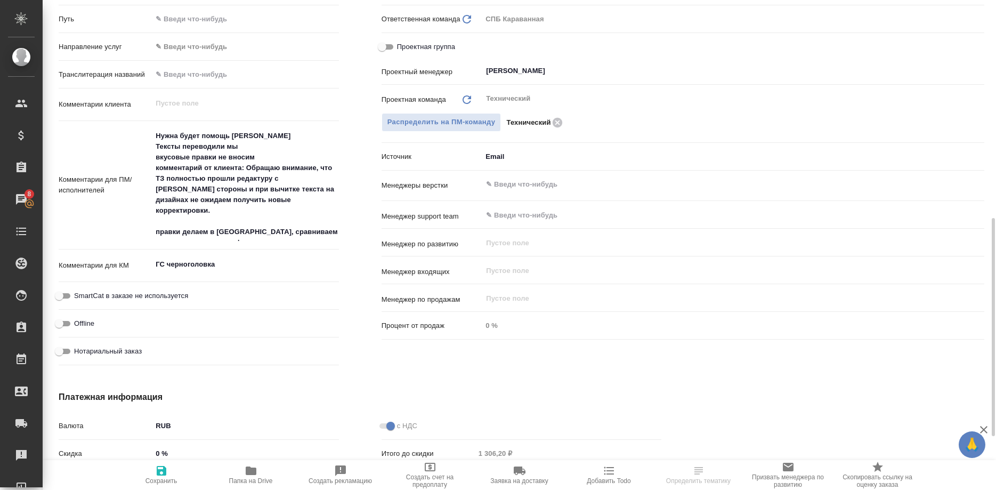
click at [248, 471] on icon "button" at bounding box center [251, 470] width 11 height 9
select select "RU"
type textarea "x"
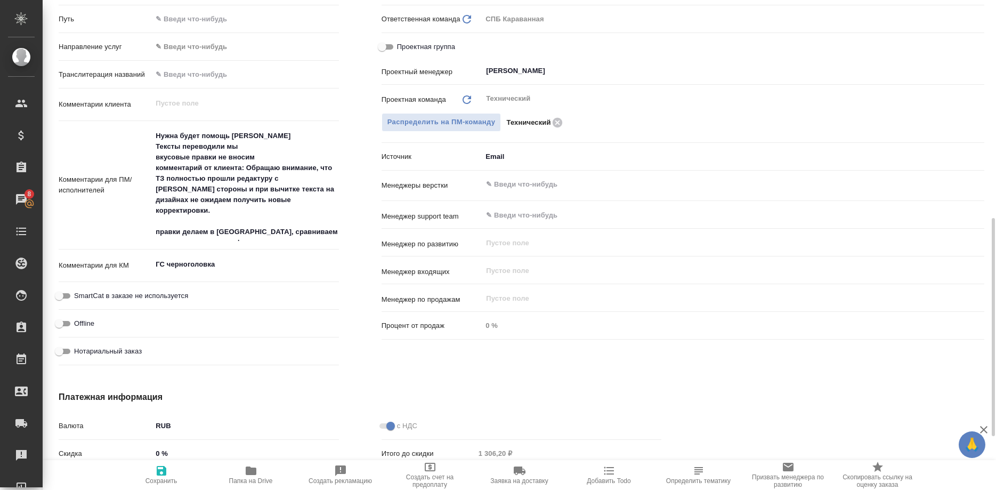
type textarea "x"
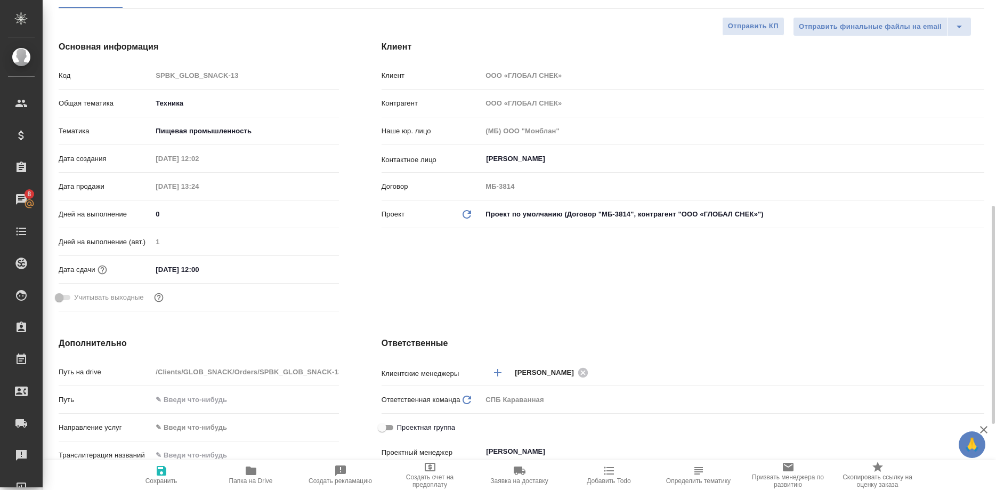
scroll to position [0, 0]
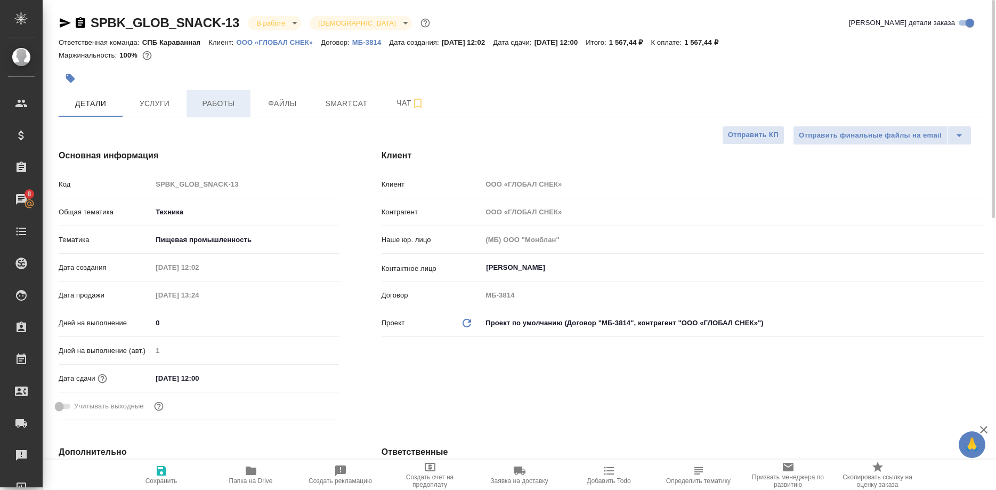
click at [227, 103] on span "Работы" at bounding box center [218, 103] width 51 height 13
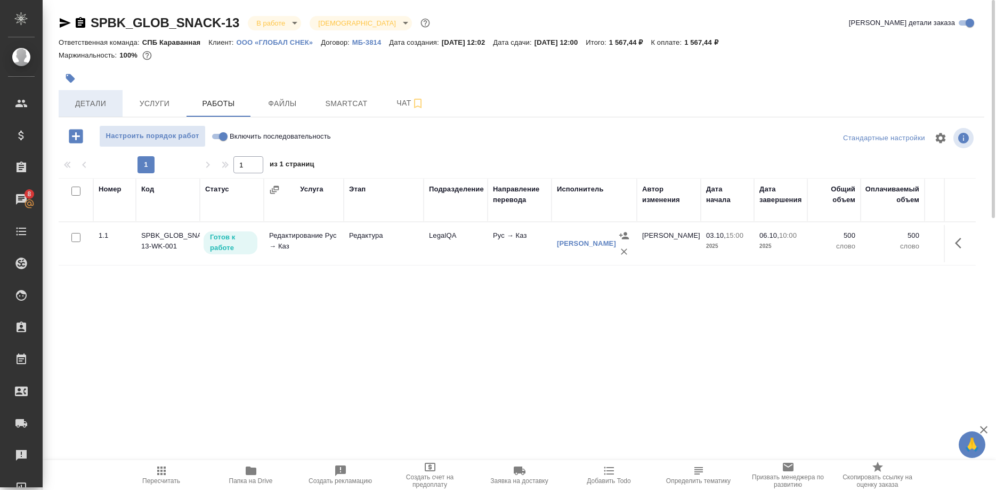
click at [97, 105] on span "Детали" at bounding box center [90, 103] width 51 height 13
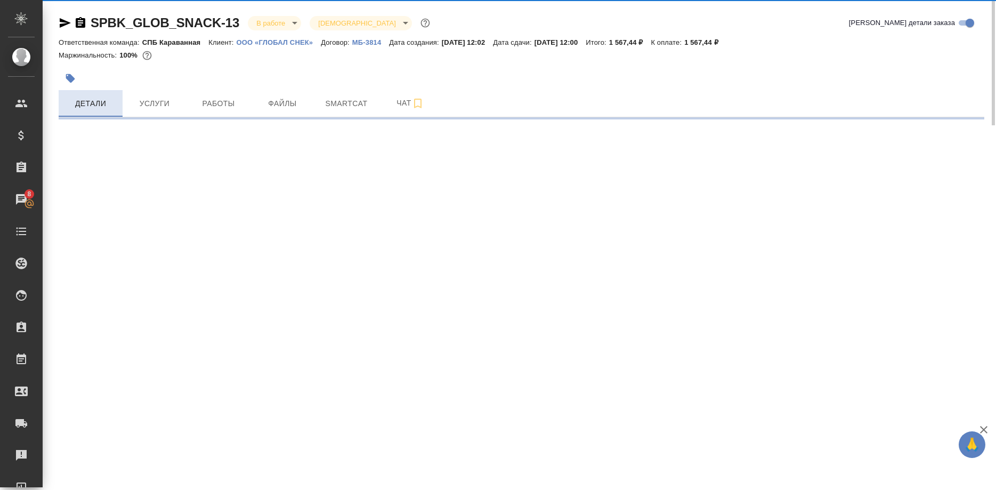
select select "RU"
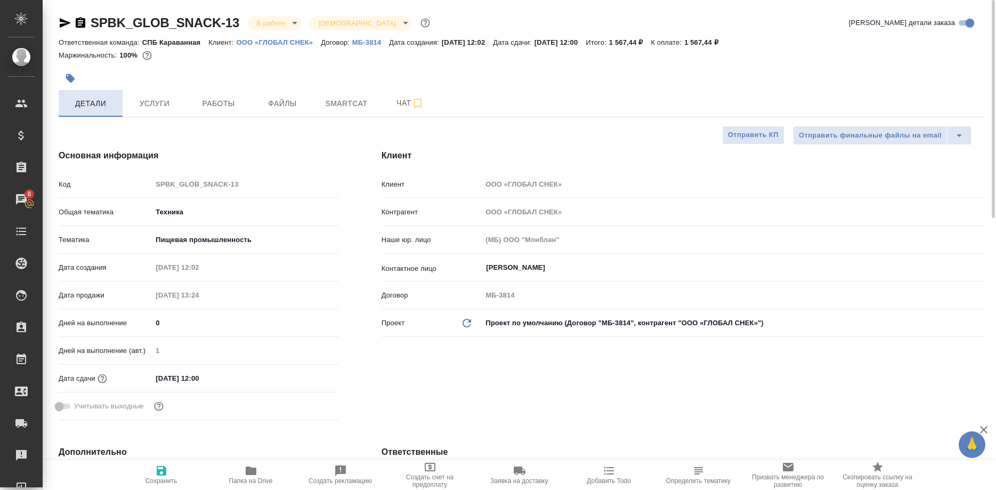
type textarea "x"
click at [224, 109] on span "Работы" at bounding box center [218, 103] width 51 height 13
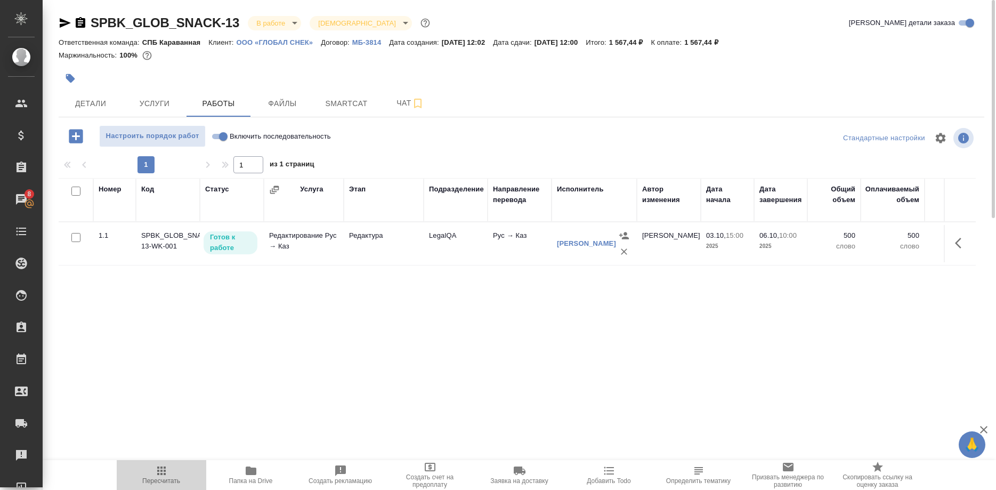
click at [162, 476] on icon "button" at bounding box center [161, 470] width 13 height 13
click at [952, 242] on button "button" at bounding box center [962, 243] width 26 height 26
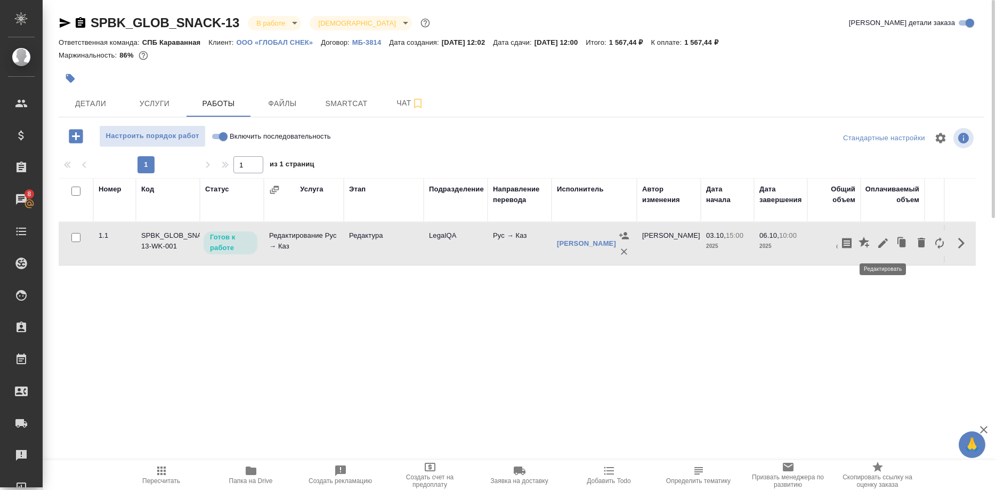
click at [877, 245] on icon "button" at bounding box center [883, 243] width 13 height 13
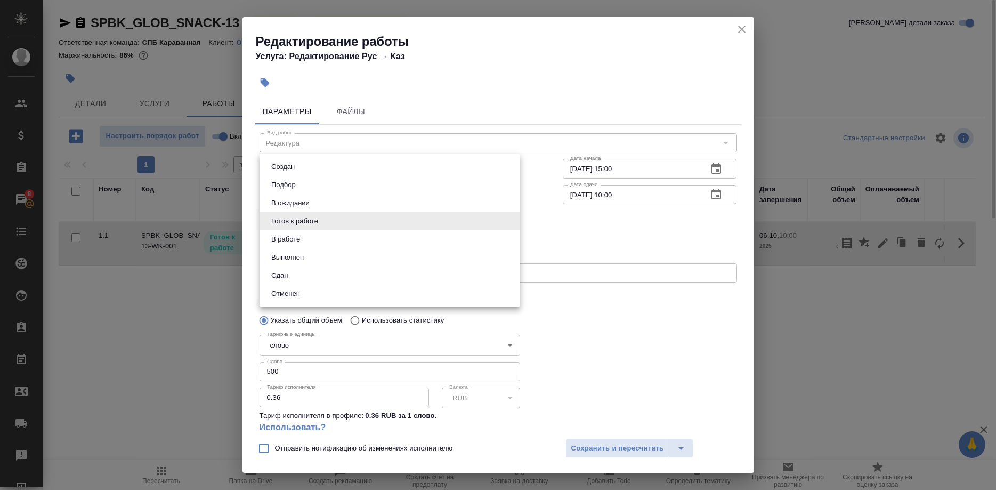
click at [444, 223] on body "🙏 .cls-1 fill:#fff; AWATERA Shirina Sabina Клиенты Спецификации Заказы 8 Чаты T…" at bounding box center [498, 245] width 996 height 490
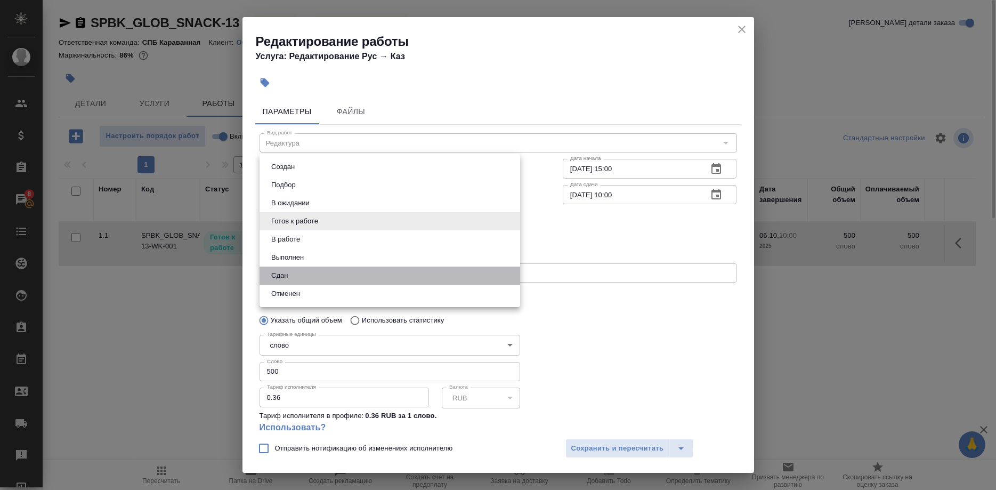
click at [432, 280] on li "Сдан" at bounding box center [390, 276] width 261 height 18
type input "closed"
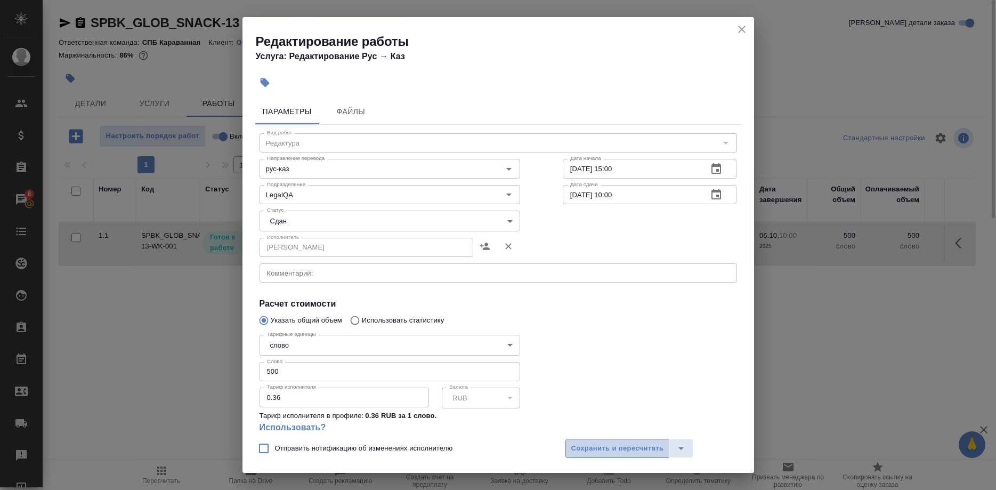
click at [582, 450] on span "Сохранить и пересчитать" at bounding box center [618, 448] width 93 height 12
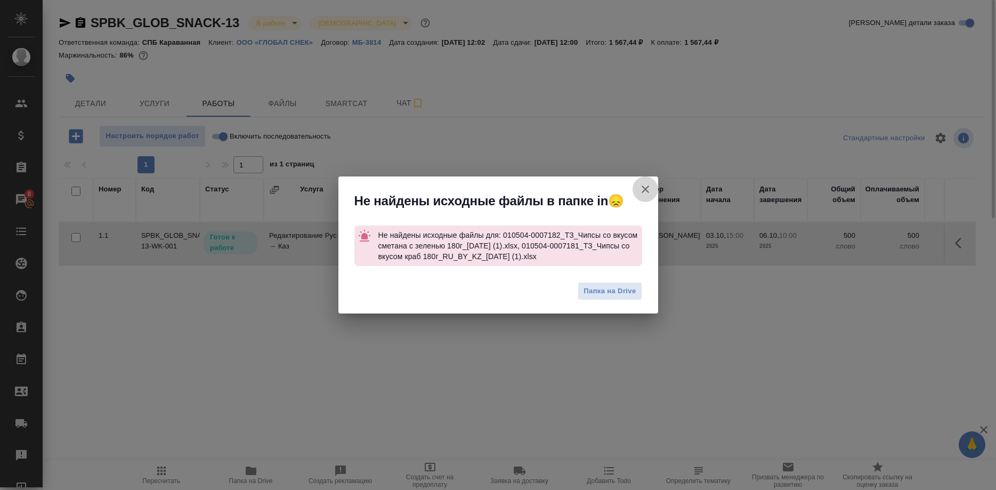
click at [640, 188] on icon "button" at bounding box center [645, 189] width 13 height 13
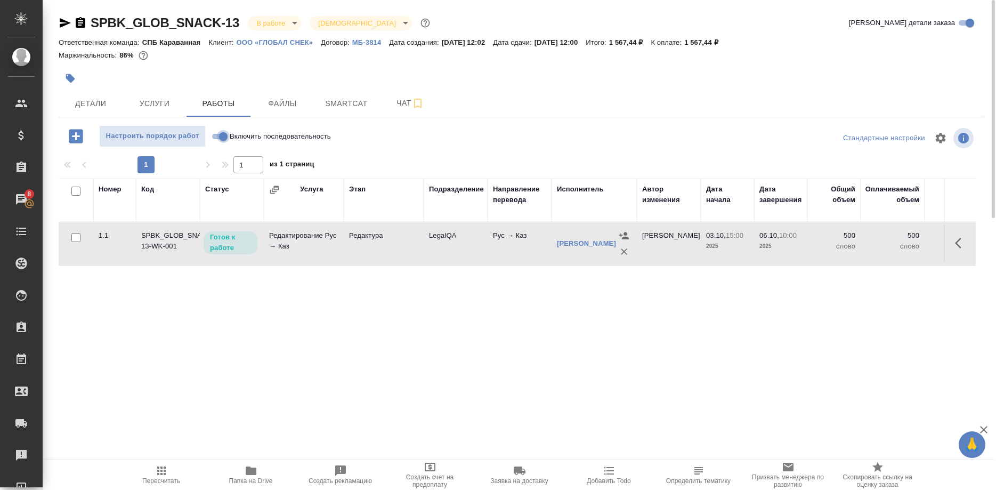
click at [216, 133] on input "Включить последовательность" at bounding box center [223, 136] width 38 height 13
checkbox input "true"
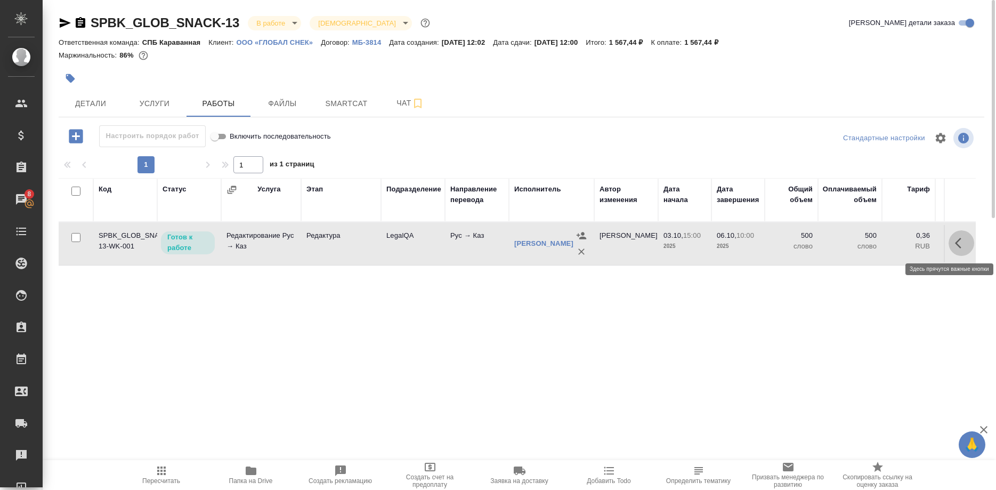
click at [952, 242] on button "button" at bounding box center [962, 243] width 26 height 26
click at [876, 245] on button "button" at bounding box center [883, 243] width 18 height 26
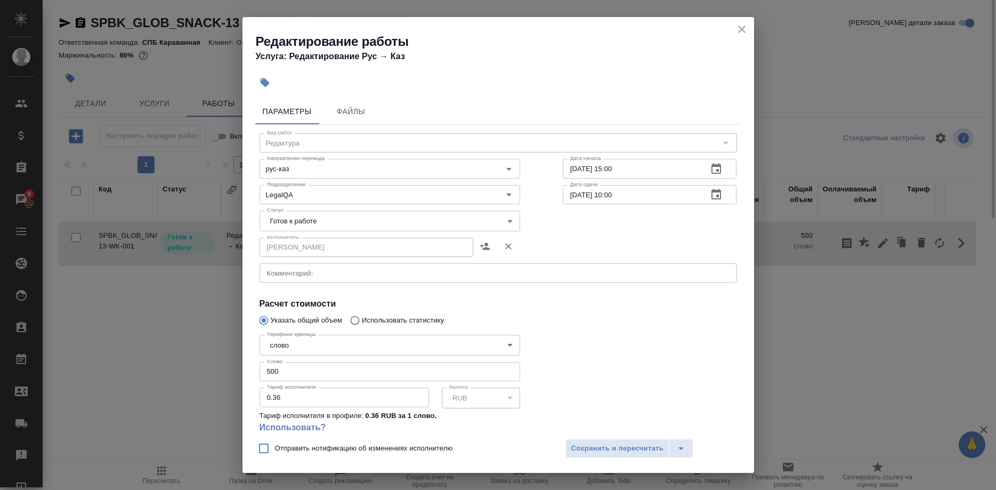
click at [461, 220] on body "🙏 .cls-1 fill:#fff; AWATERA Shirina Sabina Клиенты Спецификации Заказы 8 Чаты T…" at bounding box center [498, 245] width 996 height 490
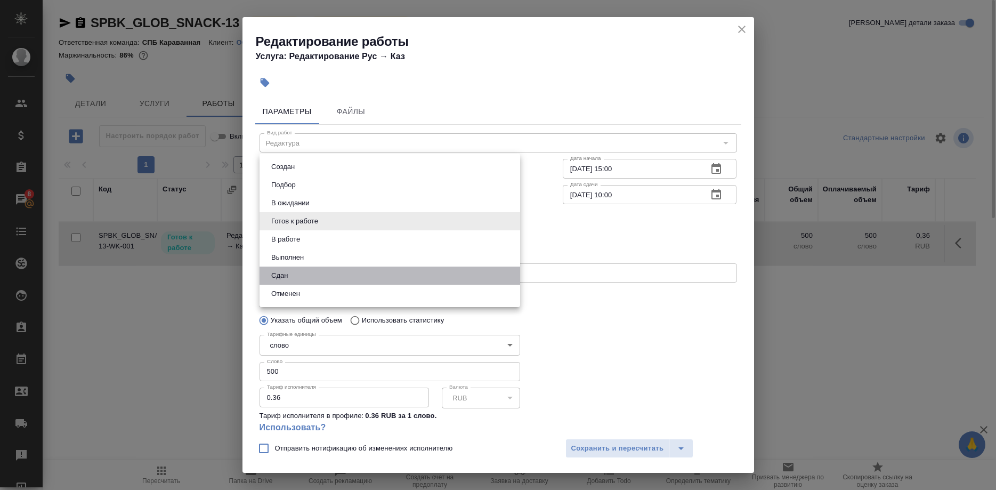
click at [442, 280] on li "Сдан" at bounding box center [390, 276] width 261 height 18
type input "closed"
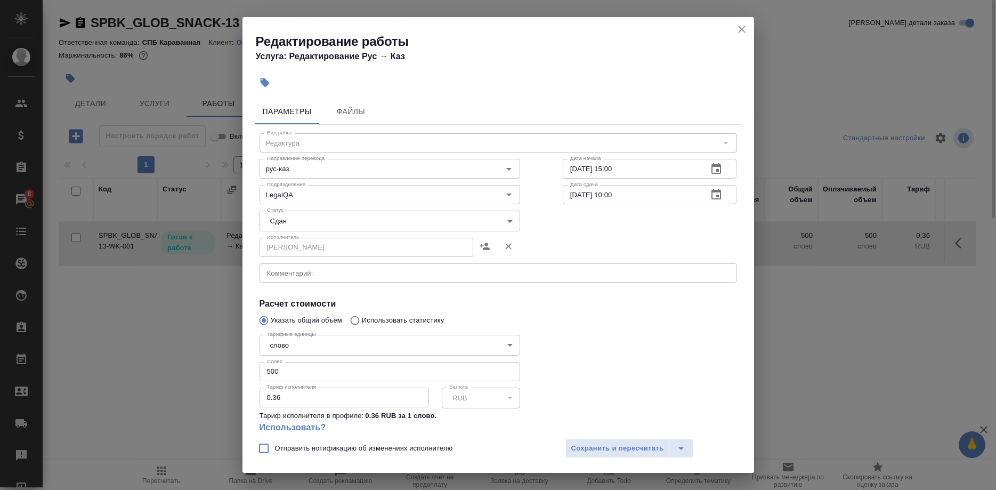
click at [564, 447] on div "Отправить нотификацию об изменениях исполнителю Сохранить и пересчитать" at bounding box center [499, 452] width 512 height 41
click at [573, 445] on span "Сохранить и пересчитать" at bounding box center [618, 448] width 93 height 12
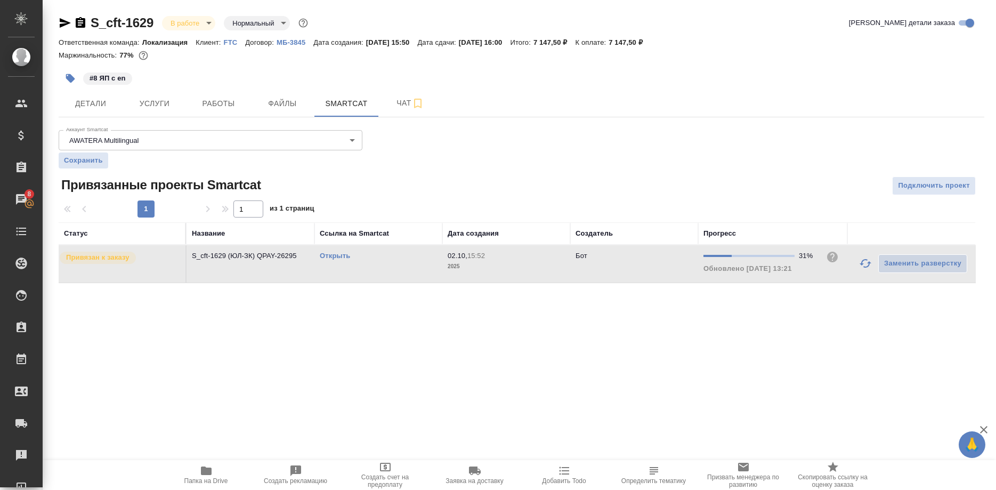
click at [332, 255] on link "Открыть" at bounding box center [335, 256] width 30 height 8
click at [338, 254] on link "Открыть" at bounding box center [335, 256] width 30 height 8
click at [211, 102] on span "Работы" at bounding box center [218, 103] width 51 height 13
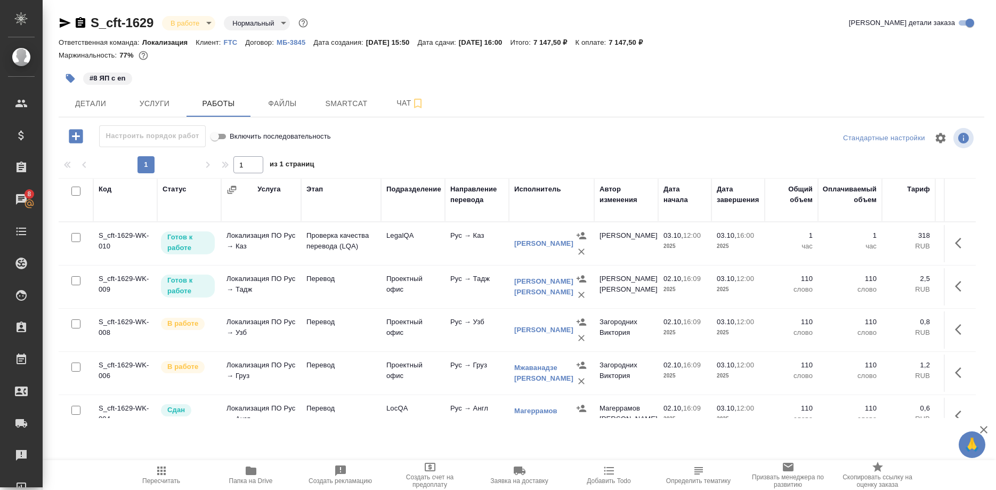
click at [164, 477] on span "Пересчитать" at bounding box center [161, 480] width 38 height 7
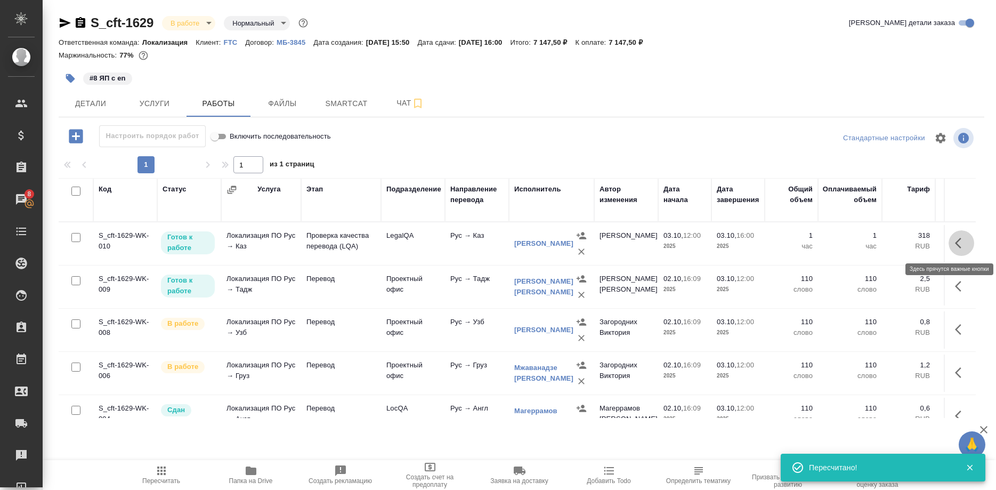
click at [955, 243] on icon "button" at bounding box center [958, 243] width 6 height 11
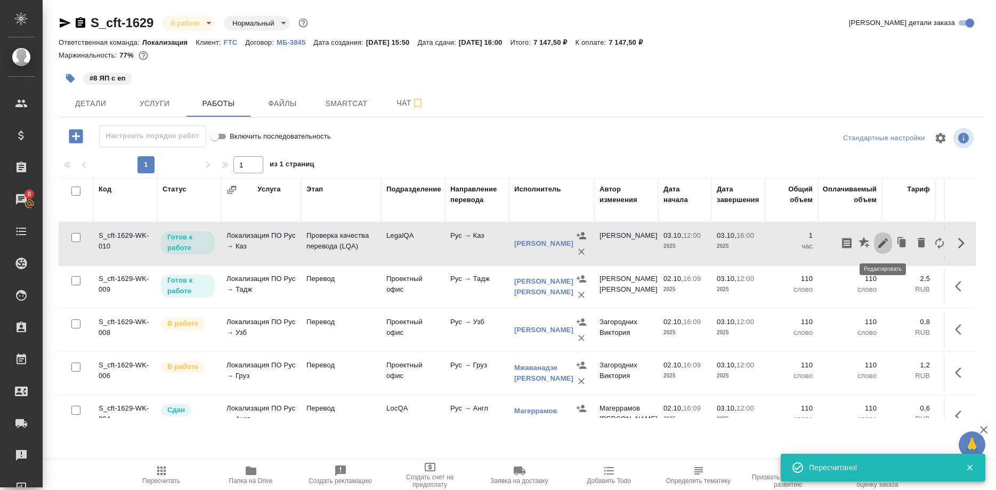
click at [881, 246] on icon "button" at bounding box center [884, 243] width 10 height 10
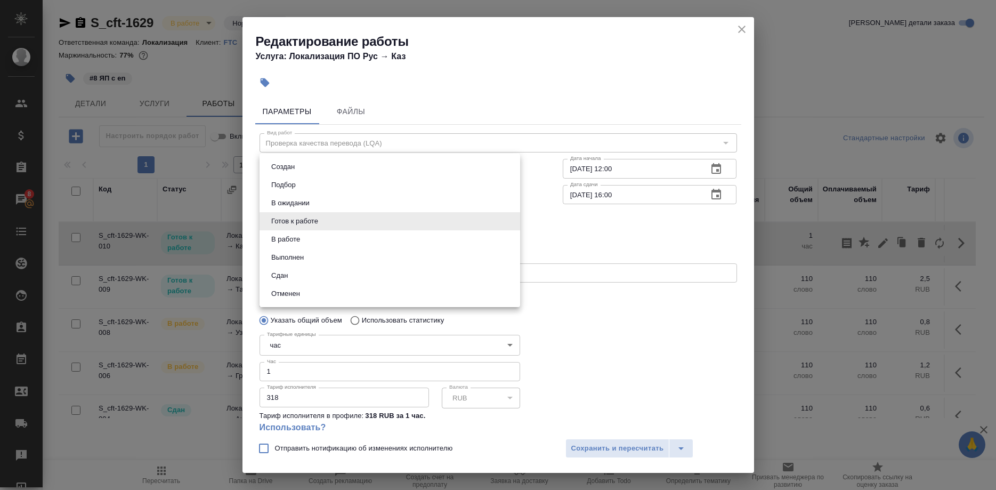
click at [317, 220] on body "🙏 .cls-1 fill:#fff; AWATERA Shirina Sabina Клиенты Спецификации Заказы 8 Чаты T…" at bounding box center [498, 245] width 996 height 490
click at [600, 296] on div at bounding box center [498, 245] width 996 height 490
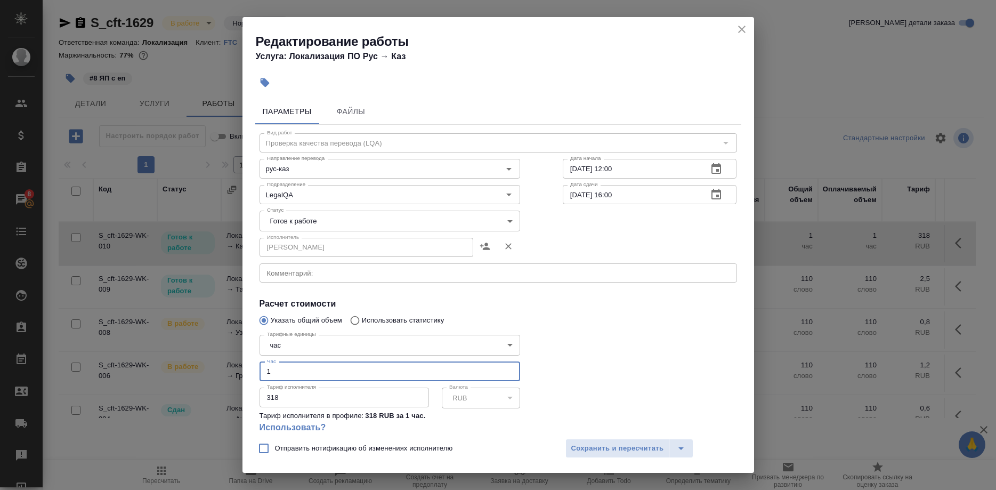
drag, startPoint x: 272, startPoint y: 361, endPoint x: 241, endPoint y: 361, distance: 30.9
click at [260, 362] on input "1" at bounding box center [390, 371] width 261 height 19
type input "0.75"
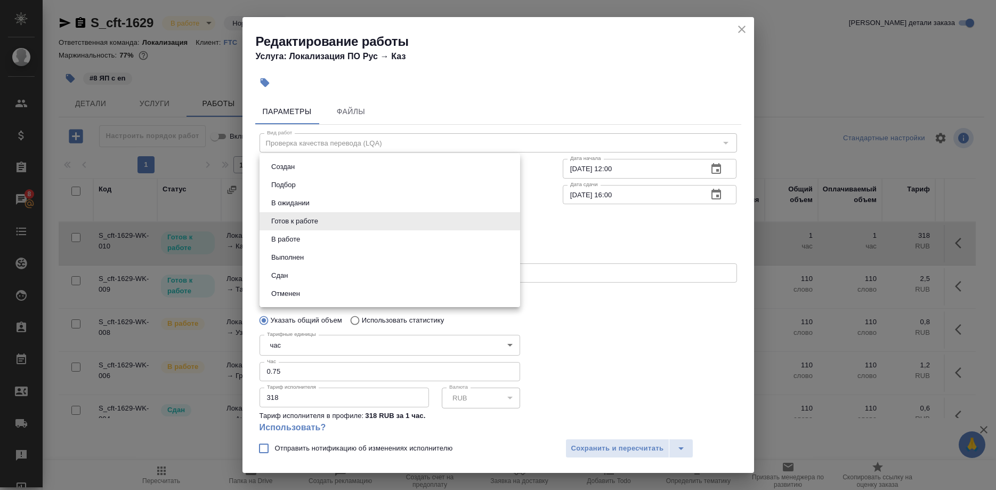
click at [308, 215] on body "🙏 .cls-1 fill:#fff; AWATERA Shirina Sabina Клиенты Спецификации Заказы 8 Чаты T…" at bounding box center [498, 245] width 996 height 490
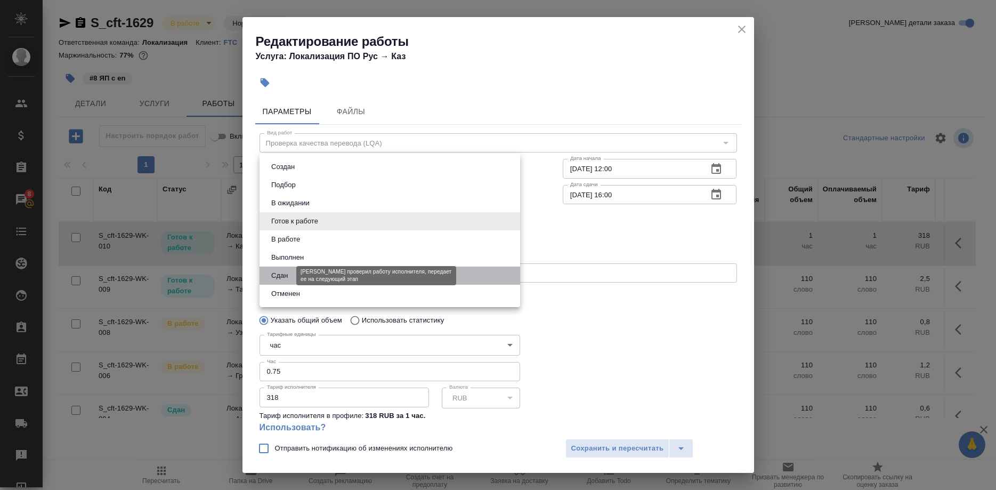
click at [279, 273] on button "Сдан" at bounding box center [279, 276] width 23 height 12
type input "closed"
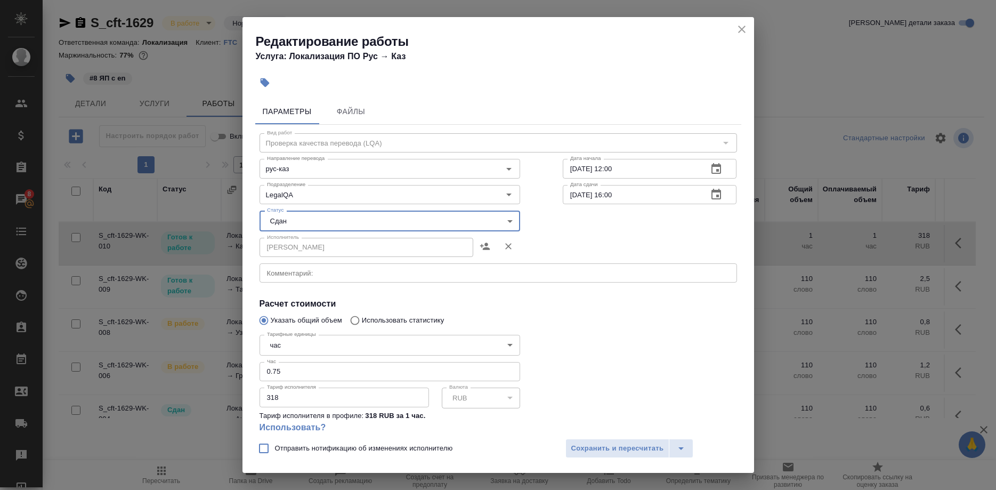
click at [578, 438] on div "Отправить нотификацию об изменениях исполнителю Сохранить и пересчитать" at bounding box center [499, 452] width 512 height 41
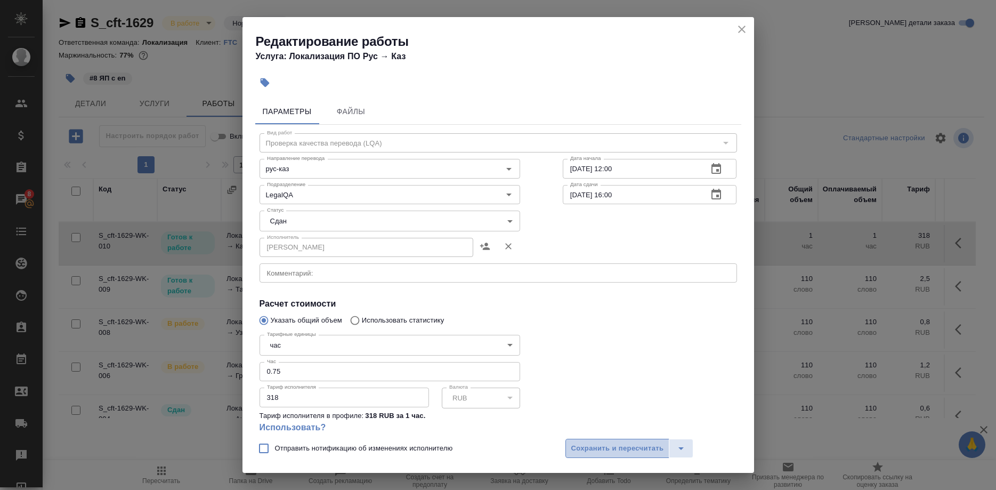
click at [581, 442] on span "Сохранить и пересчитать" at bounding box center [618, 448] width 93 height 12
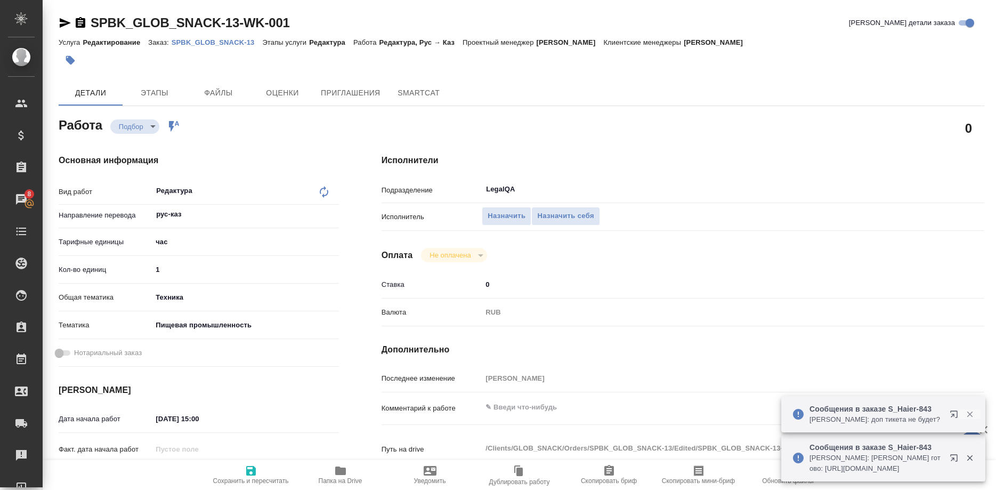
click at [968, 415] on icon "button" at bounding box center [970, 414] width 10 height 10
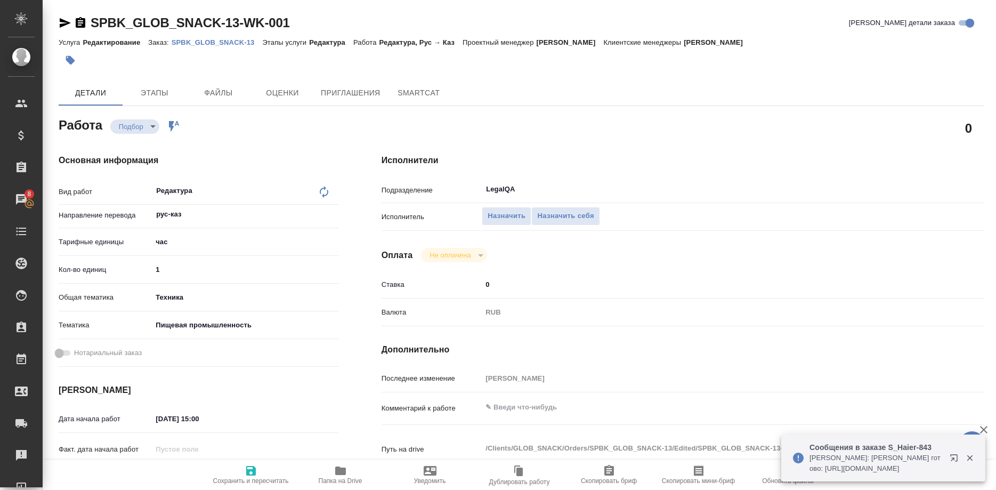
drag, startPoint x: 967, startPoint y: 457, endPoint x: 958, endPoint y: 447, distance: 12.8
click at [966, 457] on icon "button" at bounding box center [970, 458] width 10 height 10
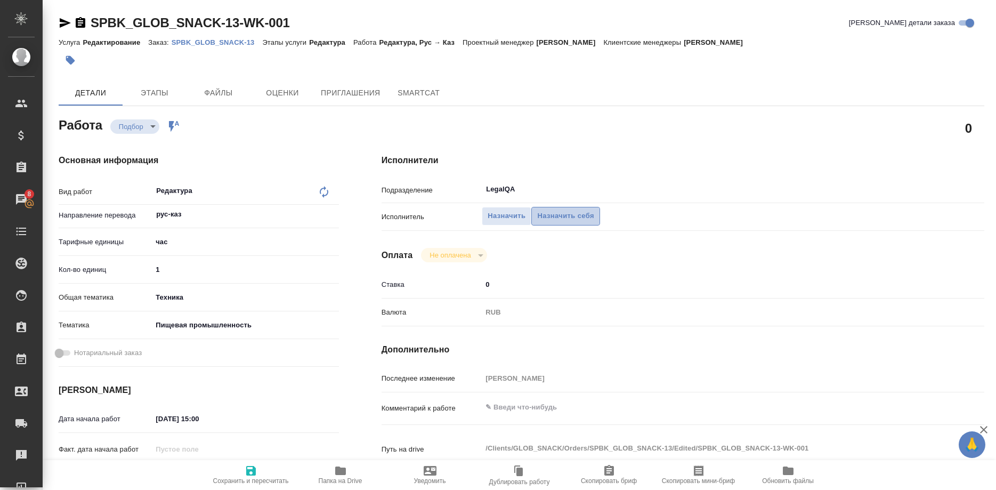
click at [556, 210] on span "Назначить себя" at bounding box center [565, 216] width 57 height 12
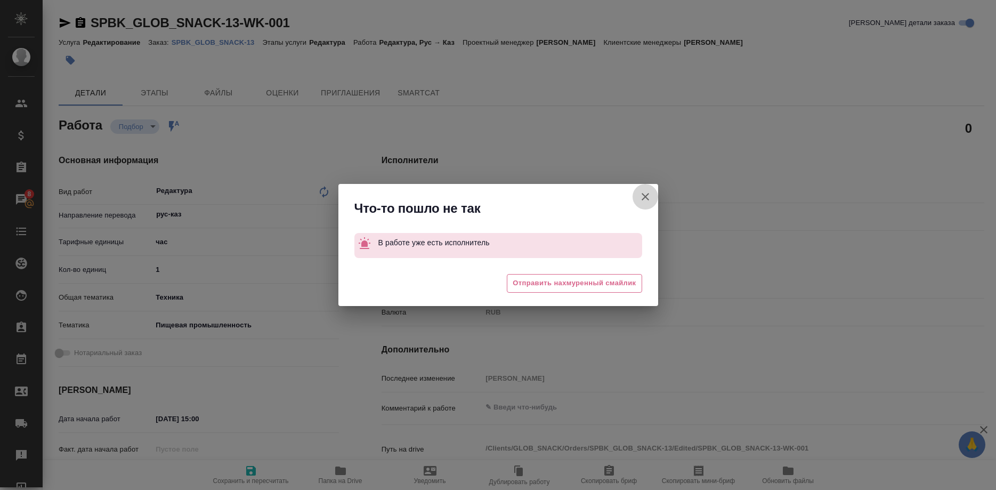
click at [639, 197] on button "[PERSON_NAME] детали заказа" at bounding box center [646, 197] width 26 height 26
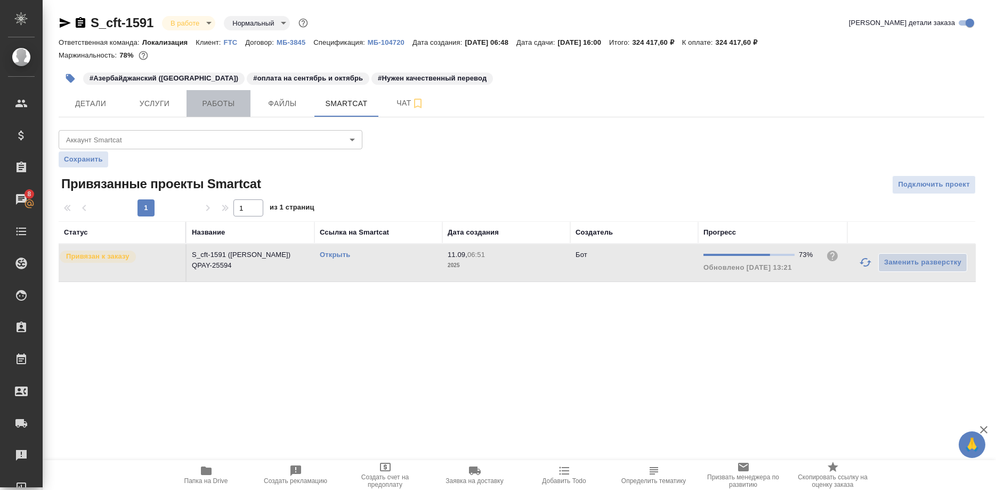
click at [211, 106] on span "Работы" at bounding box center [218, 103] width 51 height 13
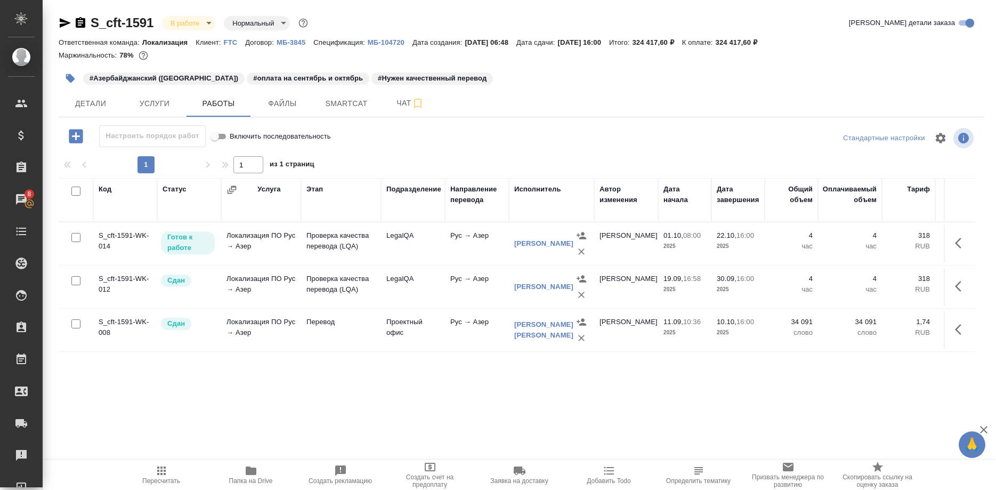
click at [62, 25] on icon "button" at bounding box center [65, 23] width 11 height 10
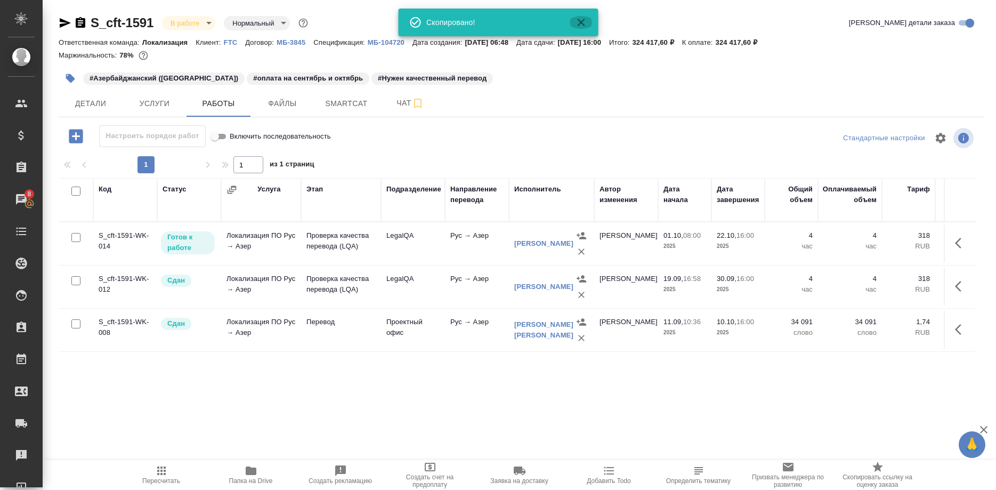
click at [575, 22] on button "Группировать работы по услугам" at bounding box center [581, 22] width 26 height 13
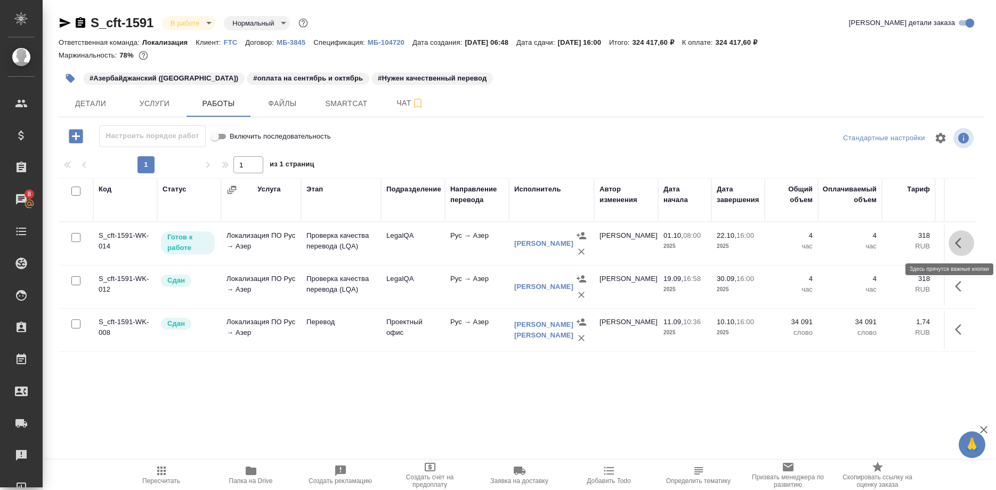
click at [957, 244] on icon "button" at bounding box center [958, 243] width 6 height 11
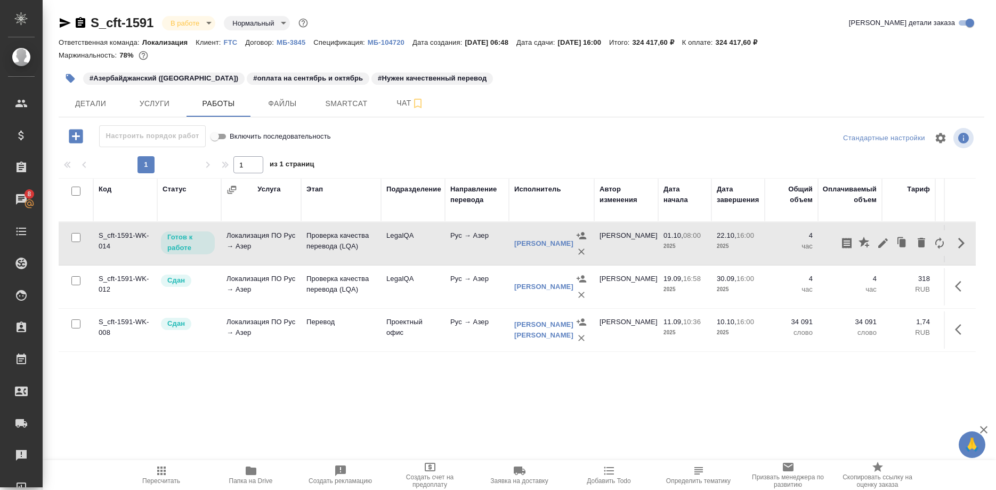
click at [783, 375] on div "Код Статус Услуга Этап Подразделение Направление перевода Исполнитель Автор изм…" at bounding box center [518, 298] width 918 height 240
click at [167, 471] on icon "button" at bounding box center [161, 470] width 13 height 13
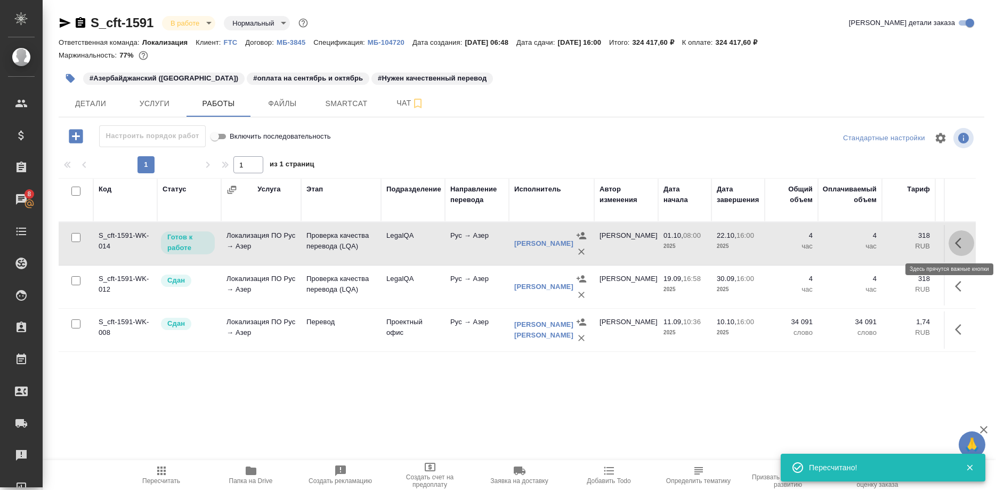
click at [955, 243] on button "button" at bounding box center [962, 243] width 26 height 26
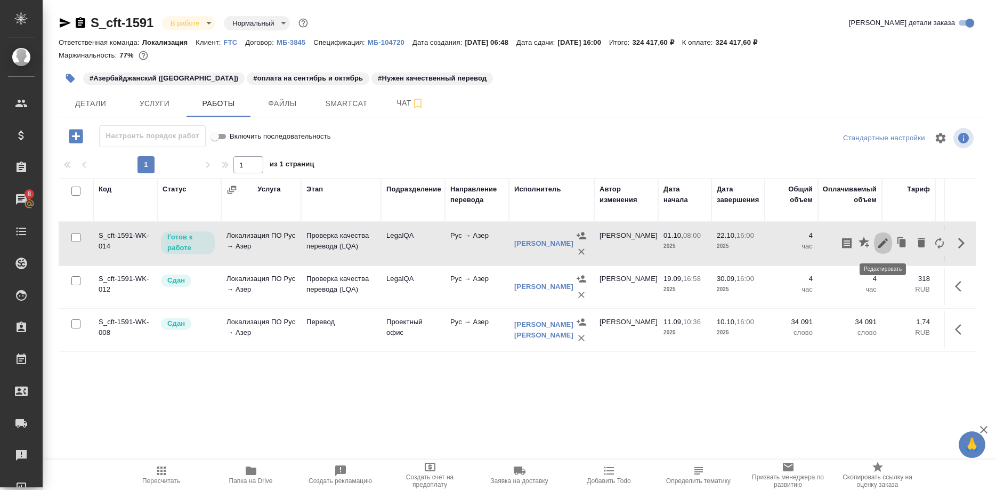
click at [881, 243] on icon "button" at bounding box center [883, 243] width 13 height 13
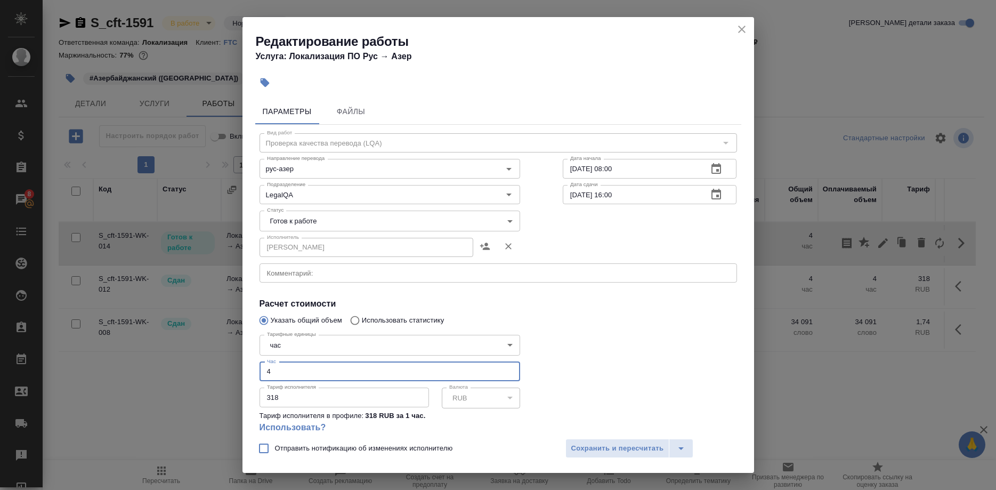
drag, startPoint x: 291, startPoint y: 357, endPoint x: 252, endPoint y: 357, distance: 38.9
click at [260, 362] on input "4" at bounding box center [390, 371] width 261 height 19
type input "3"
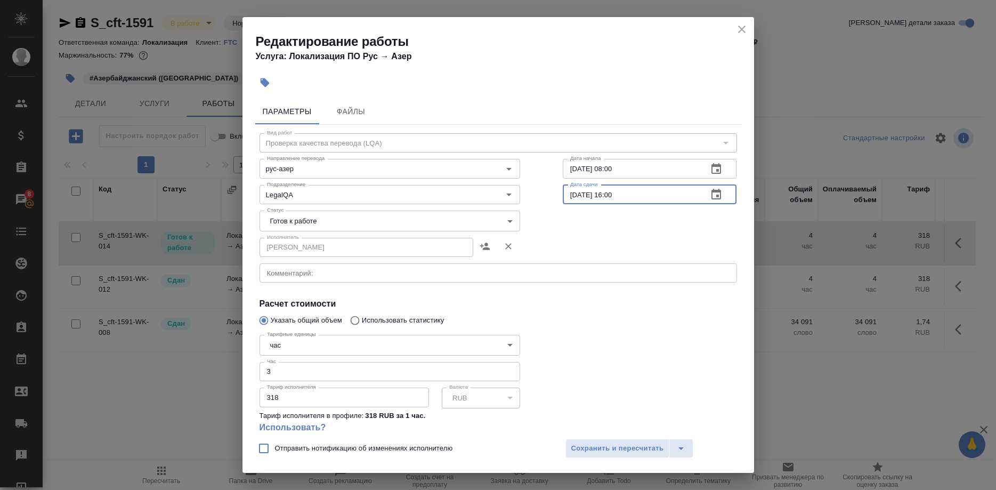
click at [571, 192] on input "[DATE] 16:00" at bounding box center [631, 194] width 137 height 19
click at [621, 194] on input "[DATE] 16:00" at bounding box center [631, 194] width 137 height 19
type input "[DATE] 18:00"
click at [645, 447] on span "Сохранить и пересчитать" at bounding box center [618, 448] width 93 height 12
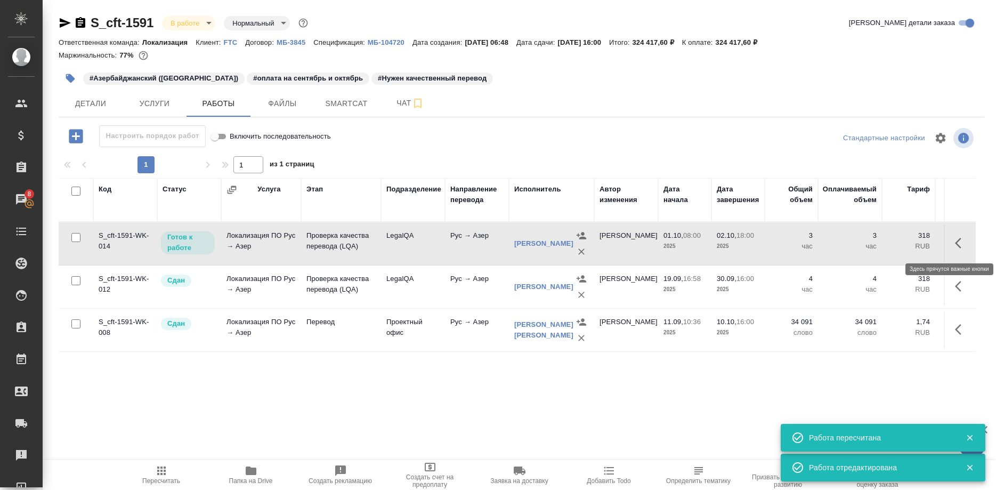
click at [955, 243] on icon "button" at bounding box center [961, 243] width 13 height 13
click at [878, 243] on icon "button" at bounding box center [883, 243] width 13 height 13
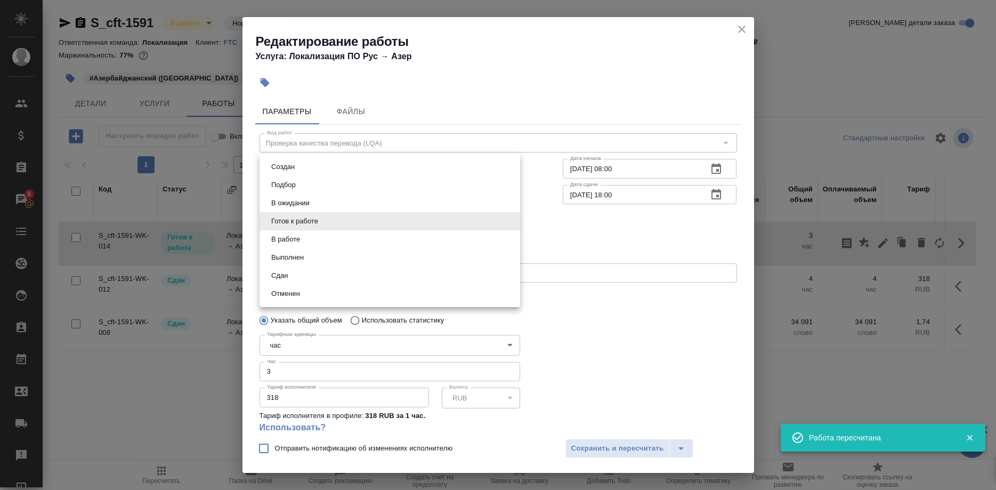
click at [327, 213] on body "🙏 .cls-1 fill:#fff; AWATERA [PERSON_NAME] Спецификации Заказы 8 Чаты Todo Проек…" at bounding box center [498, 245] width 996 height 490
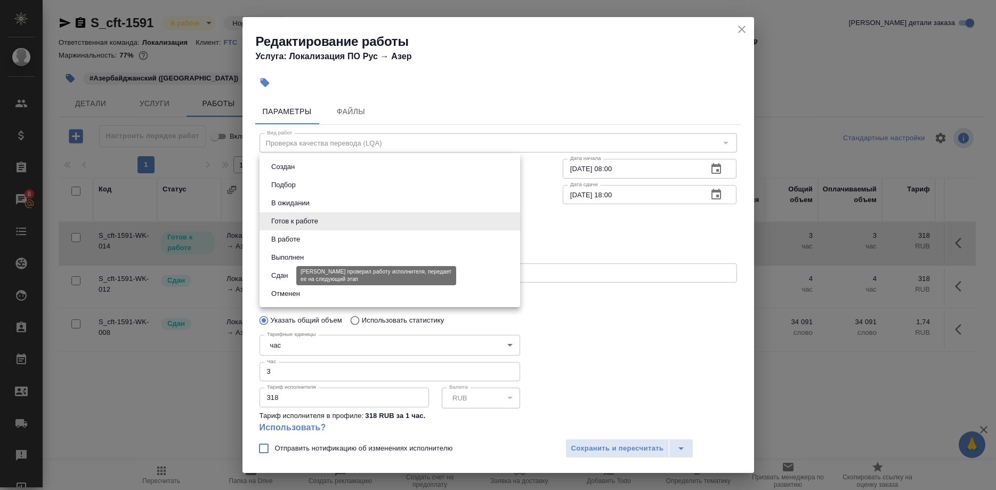
click at [283, 272] on button "Сдан" at bounding box center [279, 276] width 23 height 12
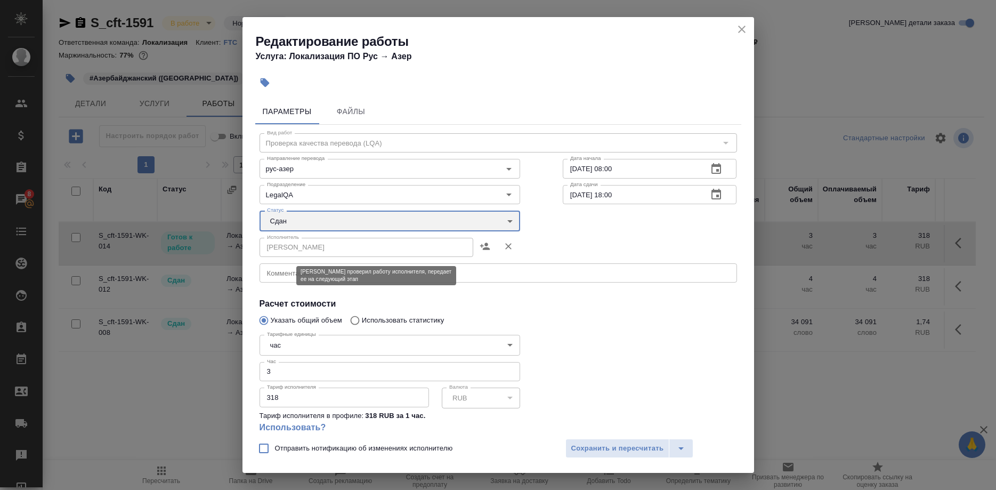
type input "closed"
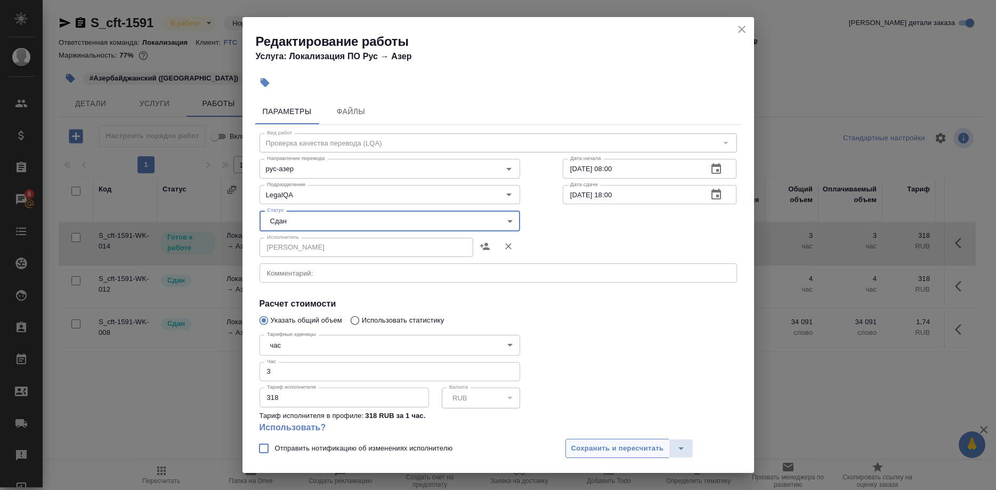
click at [582, 448] on span "Сохранить и пересчитать" at bounding box center [618, 448] width 93 height 12
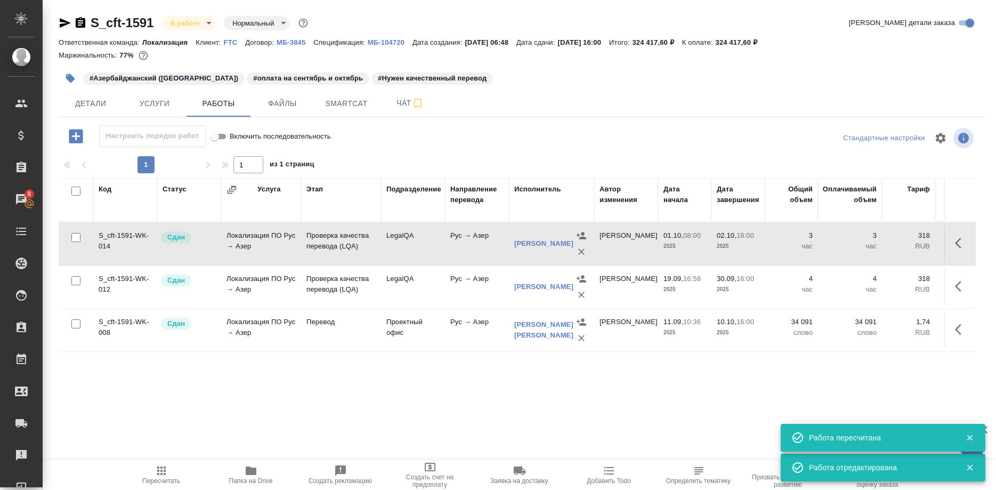
click at [170, 468] on span "Пересчитать" at bounding box center [161, 474] width 77 height 20
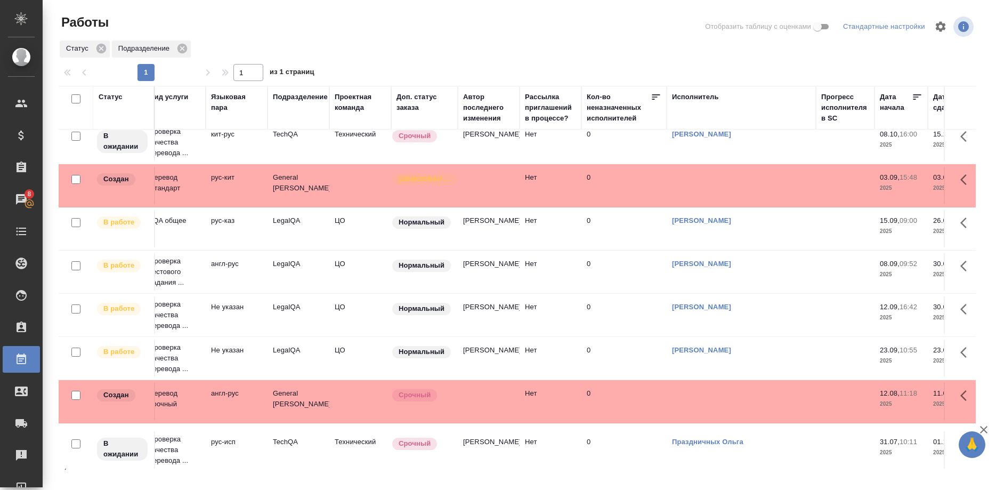
scroll to position [348, 259]
